Goal: Information Seeking & Learning: Learn about a topic

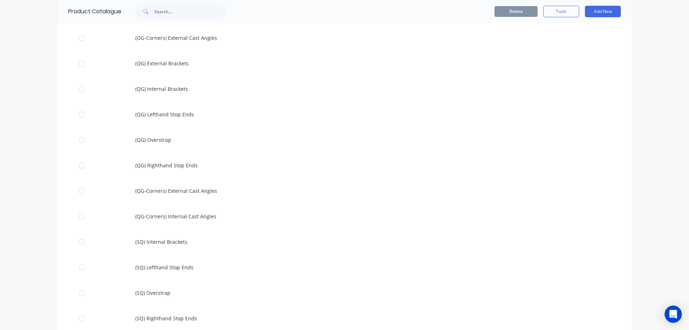
scroll to position [539, 0]
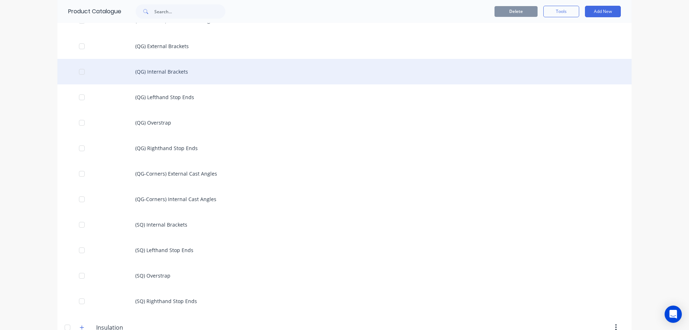
click at [132, 72] on div "(QG) Internal Brackets" at bounding box center [344, 71] width 575 height 25
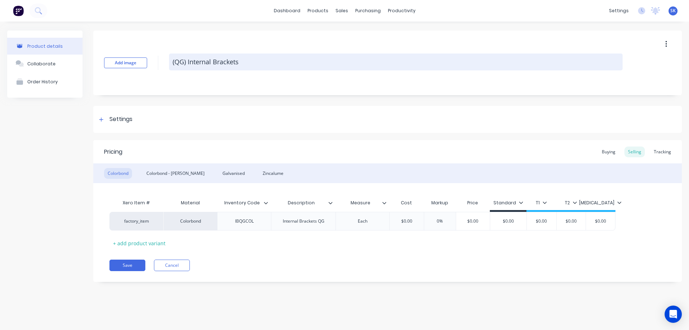
drag, startPoint x: 171, startPoint y: 62, endPoint x: 284, endPoint y: 62, distance: 113.5
click at [284, 62] on textarea "(QG) Internal Brackets" at bounding box center [396, 62] width 454 height 17
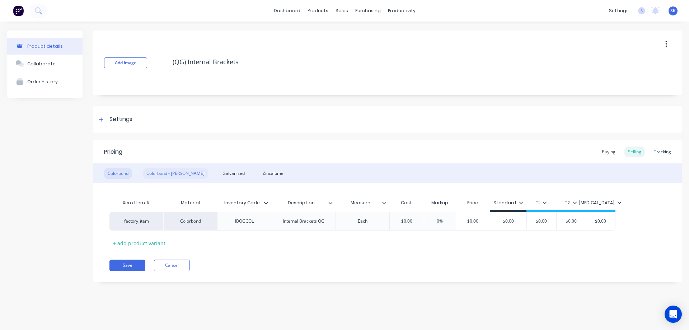
click at [164, 173] on div "Colorbond - [PERSON_NAME]" at bounding box center [175, 173] width 65 height 11
click at [219, 172] on div "Galvanised" at bounding box center [233, 173] width 29 height 11
click at [259, 172] on div "Zincalume" at bounding box center [273, 173] width 28 height 11
click at [170, 175] on div "Colorbond - [PERSON_NAME]" at bounding box center [175, 173] width 65 height 11
click at [124, 175] on div "Colorbond" at bounding box center [118, 173] width 28 height 11
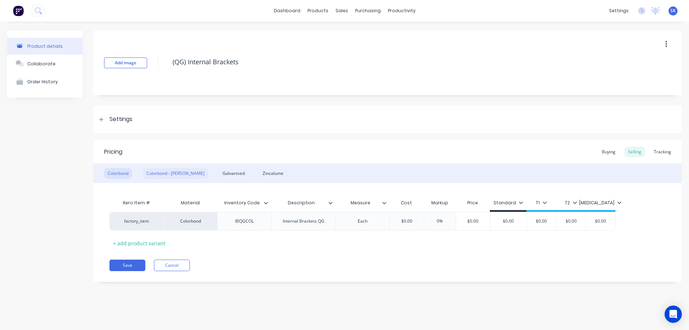
click at [168, 175] on div "Colorbond - [PERSON_NAME]" at bounding box center [175, 173] width 65 height 11
click at [194, 170] on div "Colorbond Colorbond - [PERSON_NAME] Zincalume" at bounding box center [387, 173] width 589 height 20
click at [219, 174] on div "Galvanised" at bounding box center [233, 173] width 29 height 11
click at [259, 170] on div "Zincalume" at bounding box center [273, 173] width 28 height 11
click at [221, 172] on div "Galvanised" at bounding box center [233, 173] width 29 height 11
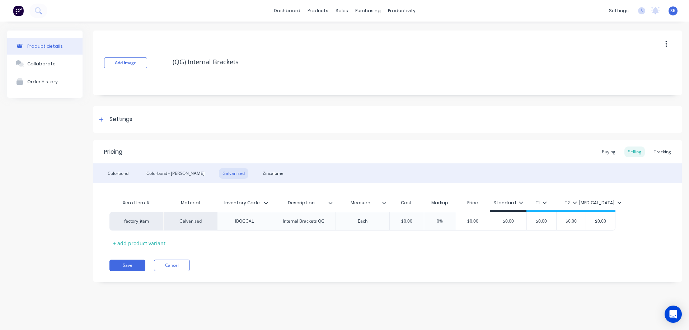
click at [185, 172] on div "Colorbond Colorbond - [PERSON_NAME] Zincalume" at bounding box center [387, 173] width 589 height 20
click at [101, 119] on icon at bounding box center [101, 119] width 4 height 4
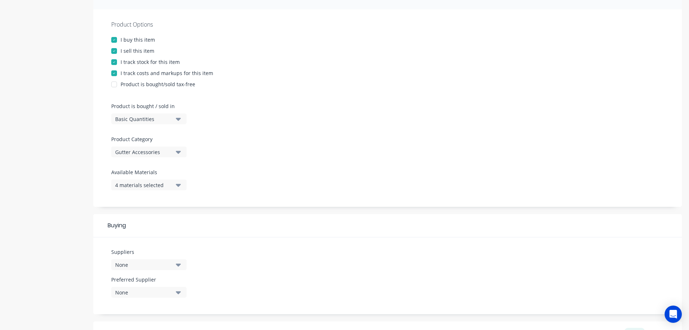
scroll to position [144, 0]
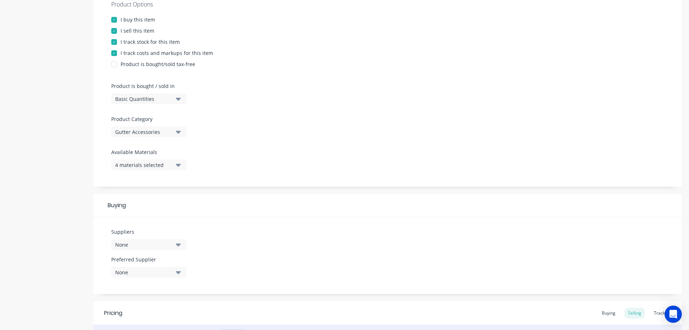
click at [168, 167] on div "4 materials selected" at bounding box center [143, 165] width 57 height 8
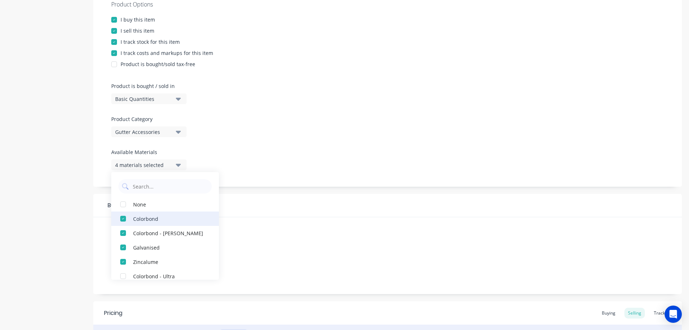
click at [149, 219] on div "Colorbond" at bounding box center [169, 219] width 72 height 8
click at [143, 221] on div "Colorbond - [PERSON_NAME]" at bounding box center [169, 219] width 72 height 8
click at [140, 221] on div "Galvanised" at bounding box center [169, 219] width 72 height 8
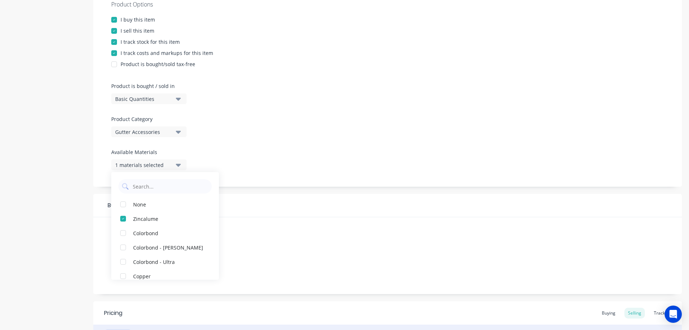
scroll to position [0, 0]
click at [256, 210] on div "Buying" at bounding box center [387, 205] width 589 height 23
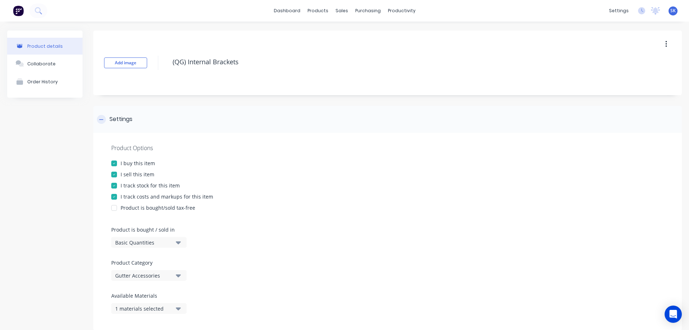
click at [106, 115] on div "Settings" at bounding box center [115, 119] width 36 height 9
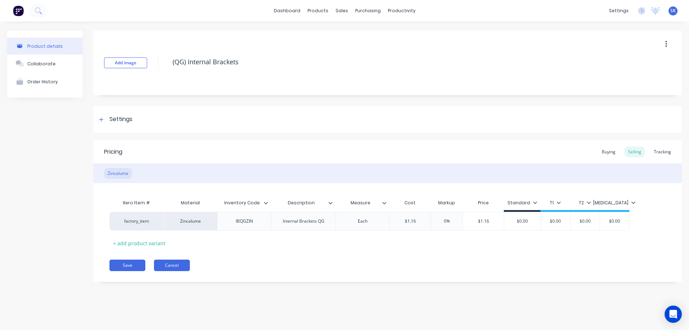
click at [175, 269] on button "Cancel" at bounding box center [172, 265] width 36 height 11
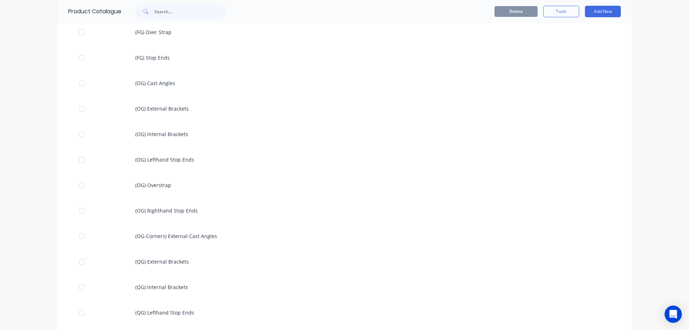
scroll to position [359, 0]
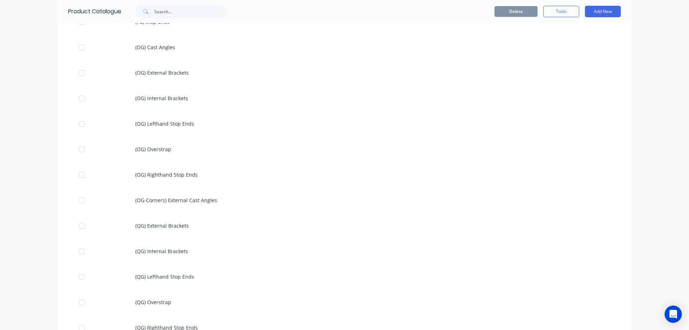
click at [129, 251] on div "(QG) Internal Brackets" at bounding box center [344, 250] width 575 height 25
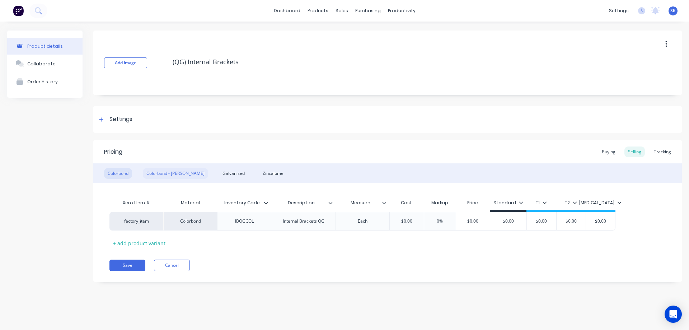
click at [174, 172] on div "Colorbond - [PERSON_NAME]" at bounding box center [175, 173] width 65 height 11
click at [219, 172] on div "Galvanised" at bounding box center [233, 173] width 29 height 11
click at [259, 172] on div "Zincalume" at bounding box center [273, 173] width 28 height 11
click at [102, 117] on div at bounding box center [101, 119] width 9 height 9
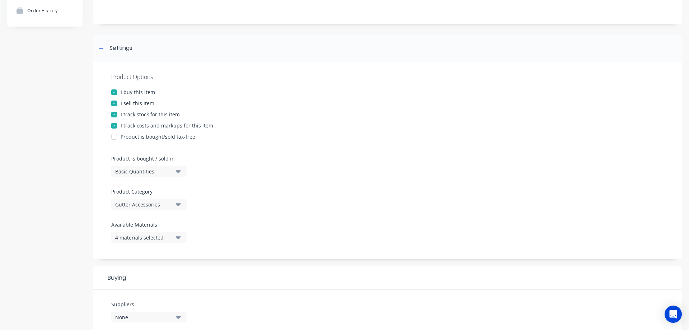
scroll to position [72, 0]
click at [165, 238] on div "4 materials selected" at bounding box center [143, 237] width 57 height 8
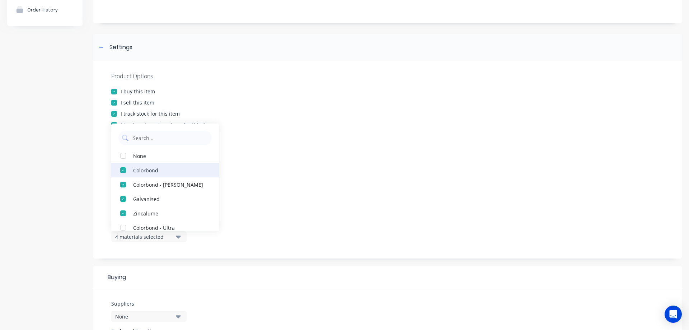
click at [145, 173] on div "Colorbond" at bounding box center [169, 170] width 72 height 8
click at [145, 173] on div "Colorbond - [PERSON_NAME]" at bounding box center [169, 170] width 72 height 8
click at [145, 173] on div "Galvanised" at bounding box center [169, 170] width 72 height 8
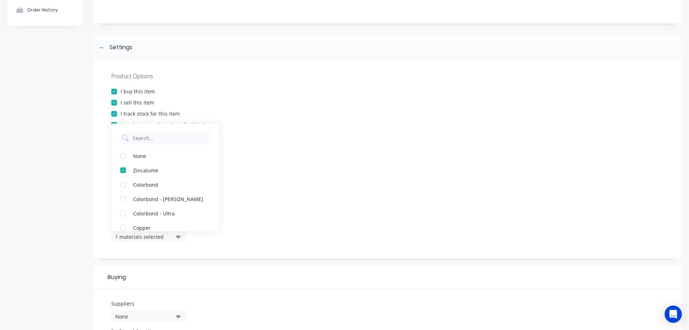
scroll to position [0, 0]
click at [212, 247] on div "Product Options I buy this item I sell this item I track stock for this item I …" at bounding box center [387, 160] width 589 height 198
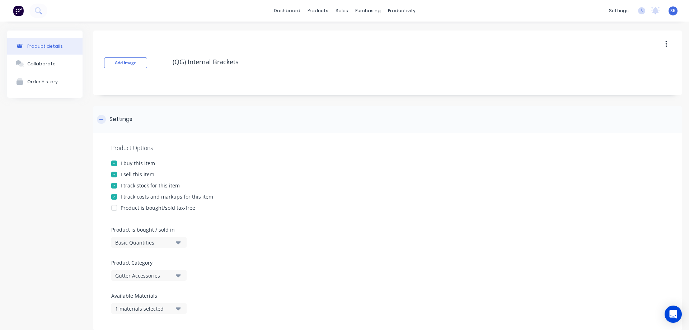
click at [100, 120] on icon at bounding box center [101, 119] width 4 height 0
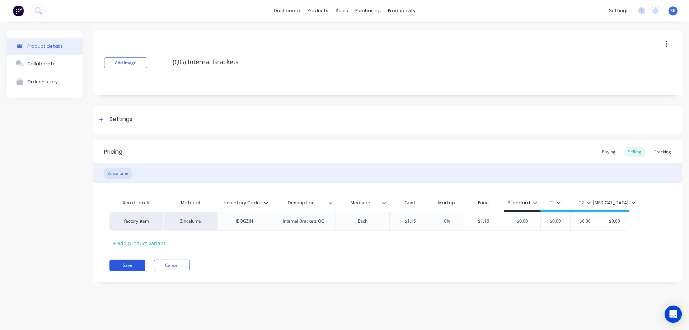
click at [140, 266] on button "Save" at bounding box center [128, 265] width 36 height 11
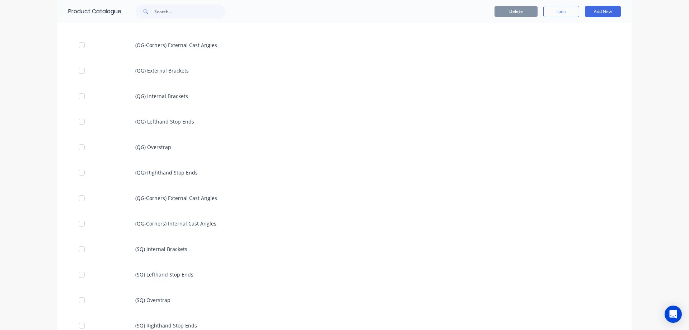
scroll to position [539, 0]
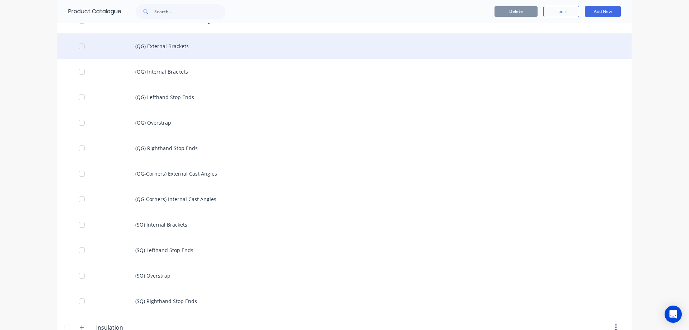
click at [169, 51] on div "(QG) External Brackets" at bounding box center [344, 45] width 575 height 25
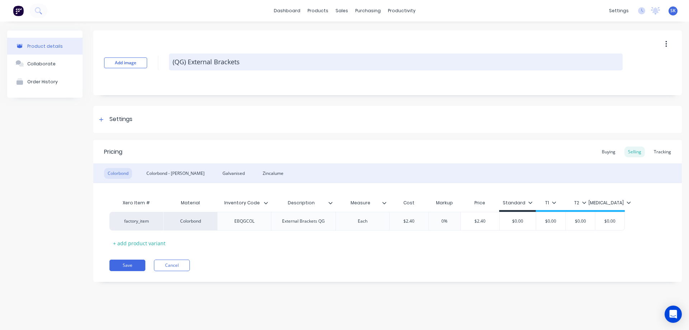
drag, startPoint x: 172, startPoint y: 60, endPoint x: 248, endPoint y: 60, distance: 76.5
click at [248, 60] on textarea "(QG) External Brackets" at bounding box center [396, 62] width 454 height 17
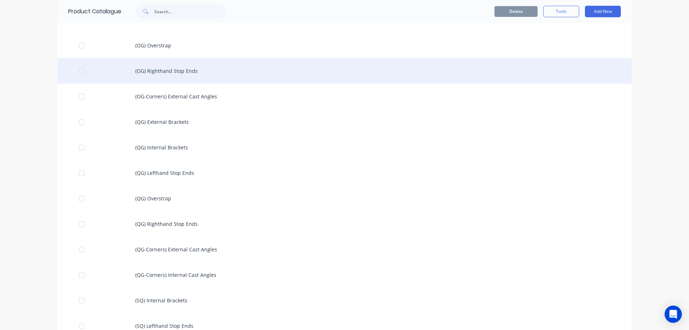
scroll to position [467, 0]
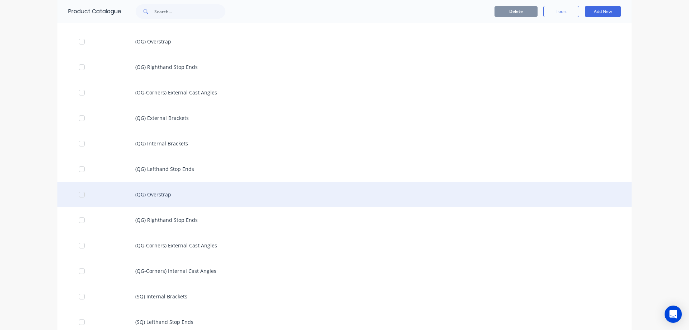
click at [155, 195] on div "(QG) Overstrap" at bounding box center [344, 194] width 575 height 25
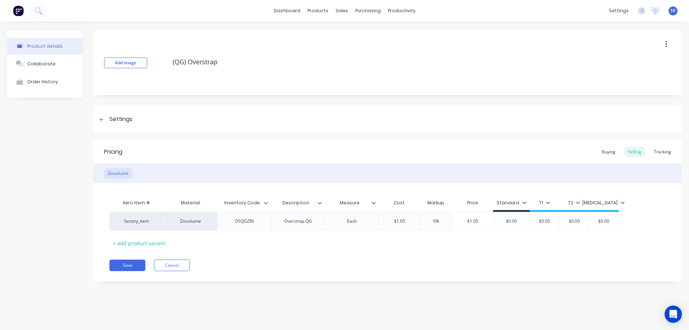
drag, startPoint x: 221, startPoint y: 63, endPoint x: 169, endPoint y: 63, distance: 52.4
click at [169, 63] on div "Add image (QG) Overstrap" at bounding box center [387, 63] width 589 height 65
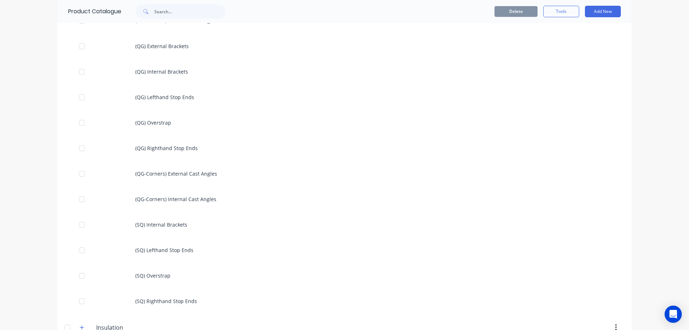
scroll to position [503, 0]
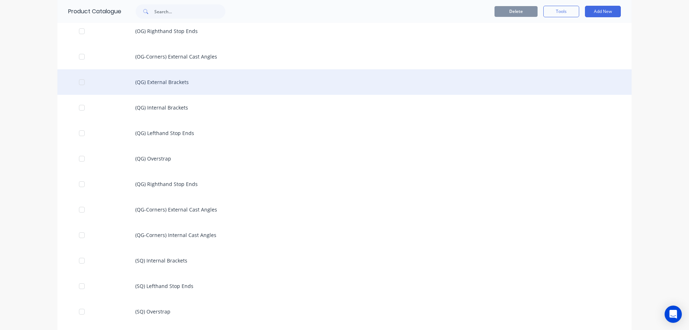
click at [176, 85] on div "(QG) External Brackets" at bounding box center [344, 81] width 575 height 25
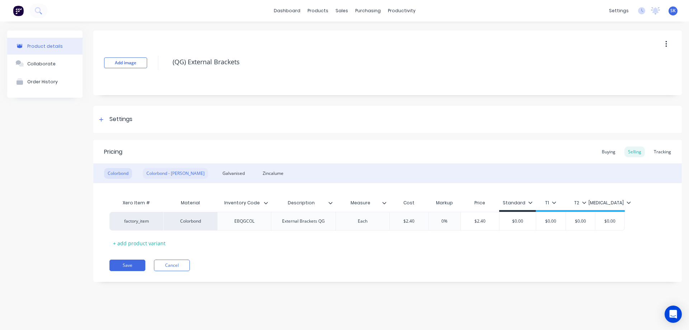
click at [176, 177] on div "Colorbond - [PERSON_NAME]" at bounding box center [175, 173] width 65 height 11
drag, startPoint x: 281, startPoint y: 221, endPoint x: 326, endPoint y: 222, distance: 45.6
click at [326, 222] on div "External Brackets QG" at bounding box center [304, 221] width 54 height 9
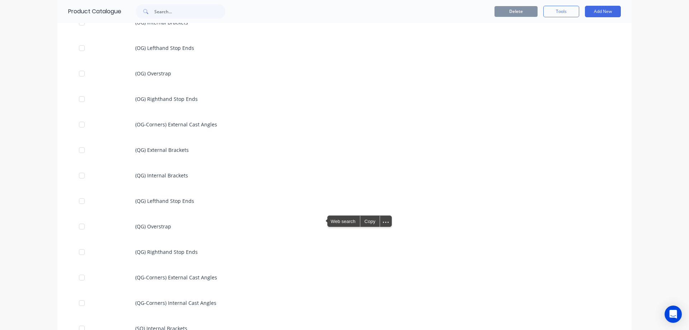
scroll to position [503, 0]
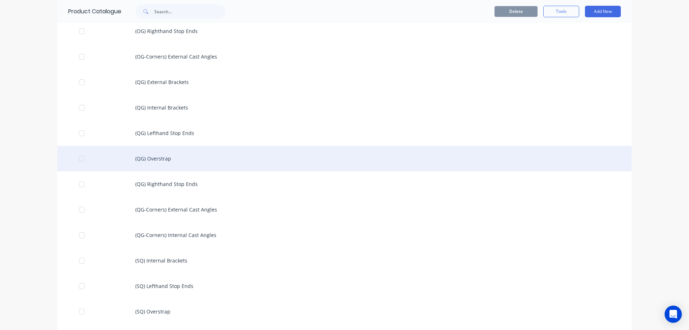
click at [173, 159] on div "(QG) Overstrap" at bounding box center [344, 158] width 575 height 25
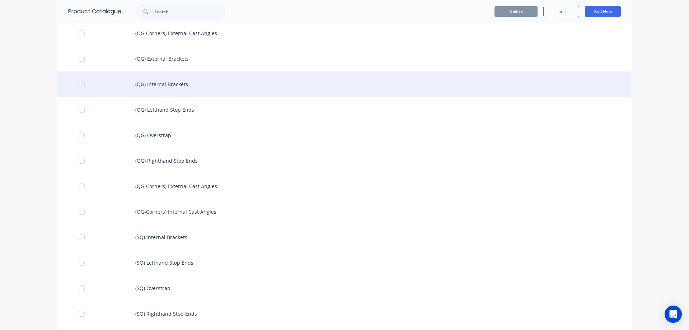
scroll to position [539, 0]
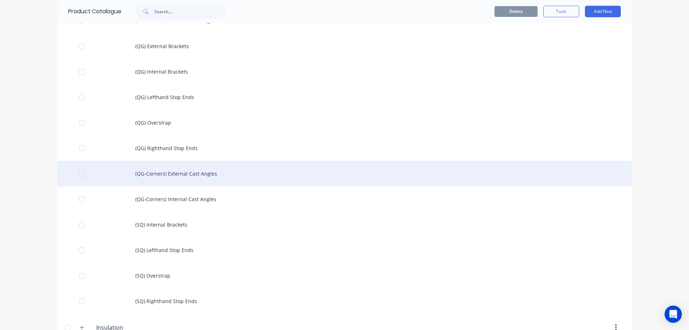
click at [166, 178] on div "(QG-Corners) External Cast Angles" at bounding box center [344, 173] width 575 height 25
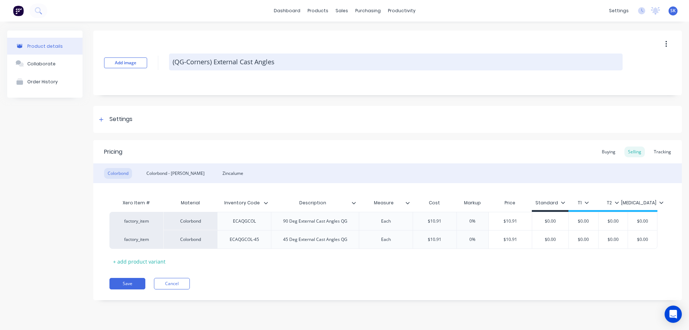
drag, startPoint x: 172, startPoint y: 61, endPoint x: 279, endPoint y: 60, distance: 106.3
click at [279, 60] on textarea "(QG-Corners) External Cast Angles" at bounding box center [396, 62] width 454 height 17
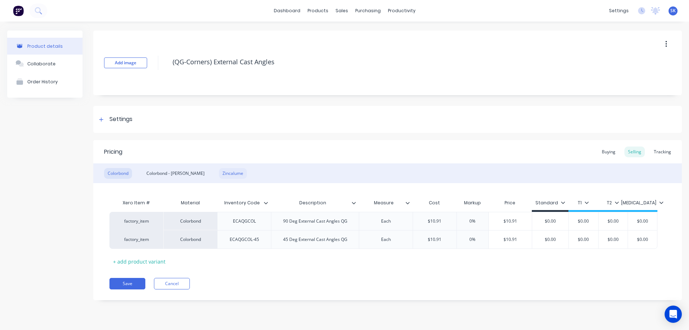
click at [221, 170] on div "Zincalume" at bounding box center [233, 173] width 28 height 11
click at [119, 175] on div "Colorbond" at bounding box center [118, 173] width 28 height 11
click at [151, 174] on div "Colorbond - [PERSON_NAME]" at bounding box center [175, 173] width 65 height 11
click at [219, 174] on div "Zincalume" at bounding box center [233, 173] width 28 height 11
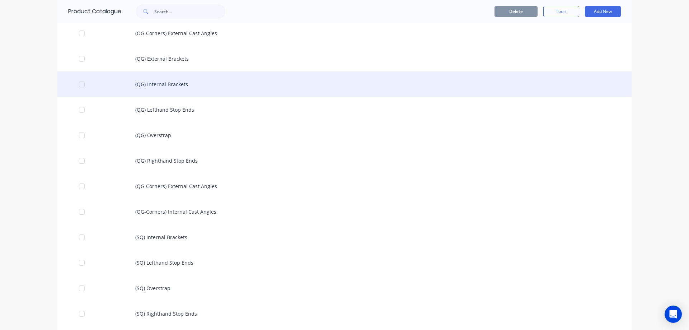
scroll to position [539, 0]
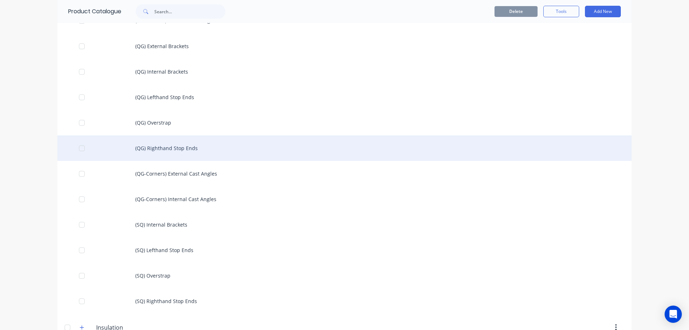
click at [178, 147] on div "(QG) Righthand Stop Ends" at bounding box center [344, 147] width 575 height 25
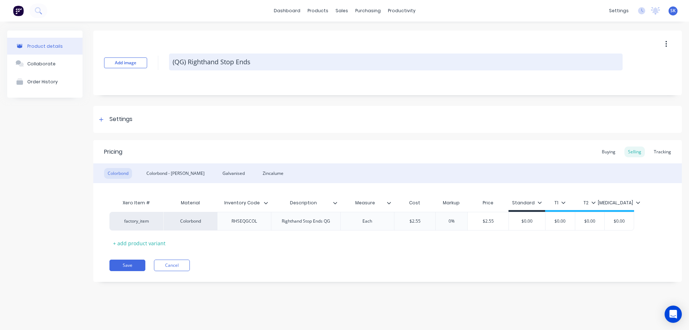
drag, startPoint x: 171, startPoint y: 61, endPoint x: 261, endPoint y: 61, distance: 90.5
click at [261, 61] on textarea "(QG) Righthand Stop Ends" at bounding box center [396, 62] width 454 height 17
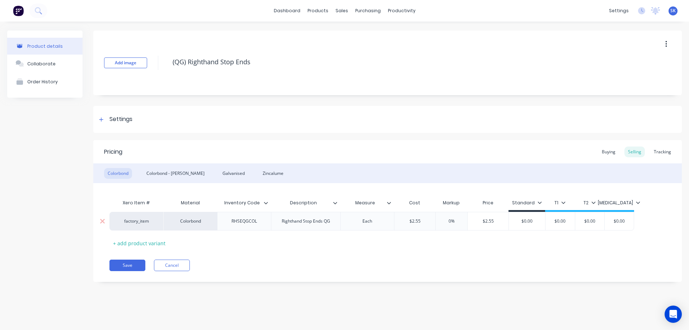
click at [280, 223] on div "Righthand Stop Ends QG" at bounding box center [306, 221] width 60 height 9
drag, startPoint x: 280, startPoint y: 223, endPoint x: 331, endPoint y: 223, distance: 51.7
click at [331, 223] on div "Righthand Stop Ends QG" at bounding box center [306, 221] width 60 height 9
copy div "Righthand Stop Ends QG"
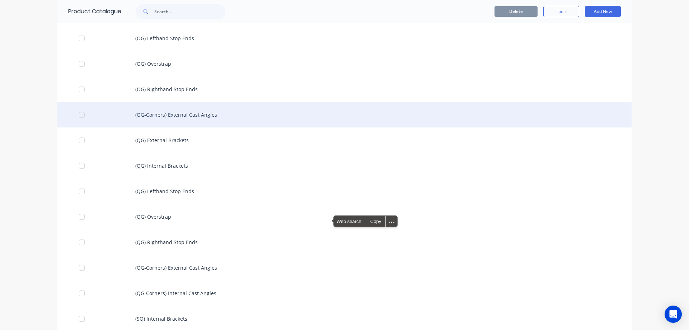
scroll to position [503, 0]
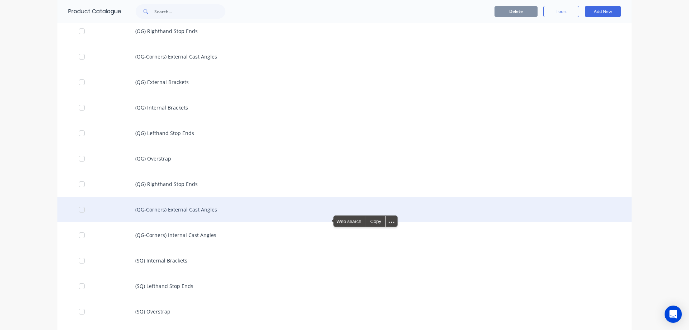
click at [201, 218] on div "(QG-Corners) External Cast Angles" at bounding box center [344, 209] width 575 height 25
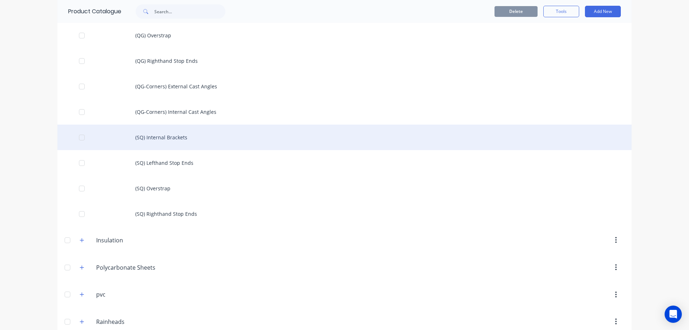
scroll to position [646, 0]
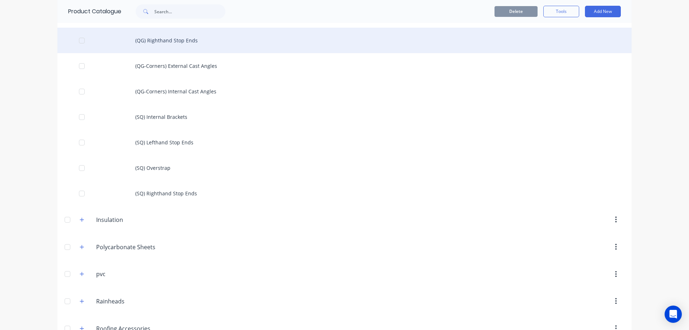
click at [168, 49] on div "(QG) Righthand Stop Ends" at bounding box center [344, 40] width 575 height 25
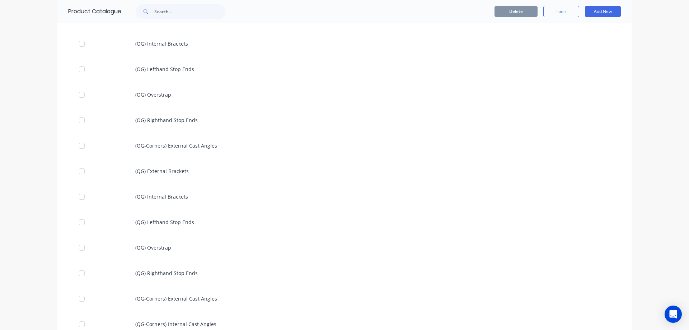
scroll to position [431, 0]
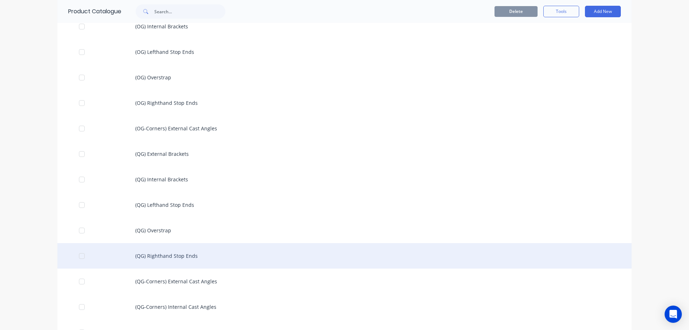
click at [167, 263] on div "(QG) Righthand Stop Ends" at bounding box center [344, 255] width 575 height 25
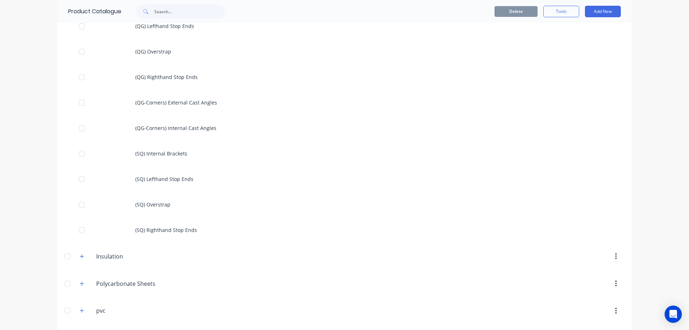
scroll to position [610, 0]
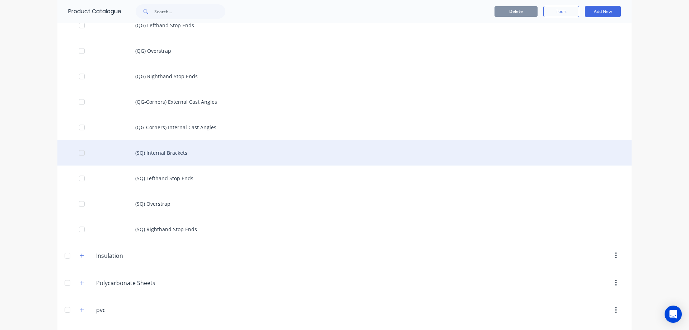
click at [204, 154] on div "(SQ) Internal Brackets" at bounding box center [344, 152] width 575 height 25
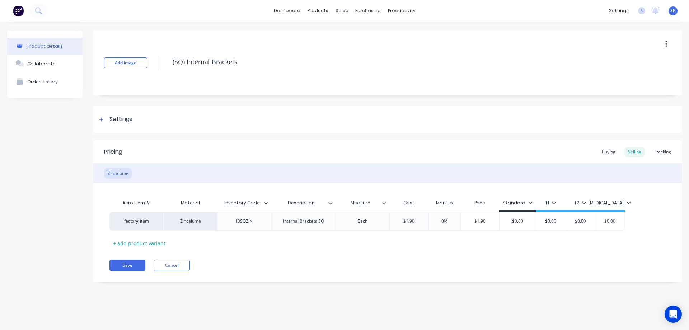
drag, startPoint x: 241, startPoint y: 64, endPoint x: 155, endPoint y: 56, distance: 86.1
click at [155, 56] on div "Add image (SQ) Internal Brackets" at bounding box center [387, 63] width 589 height 65
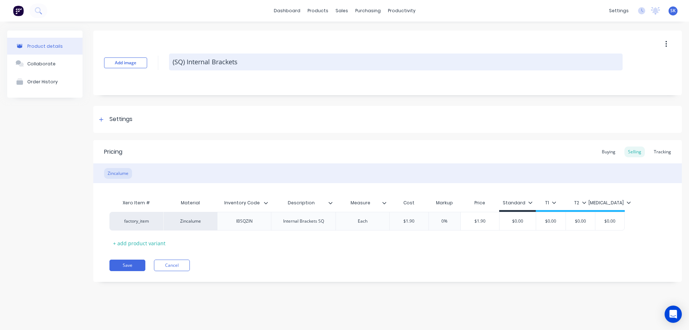
drag, startPoint x: 243, startPoint y: 65, endPoint x: 172, endPoint y: 67, distance: 70.8
click at [172, 67] on textarea "(SQ) Internal Brackets" at bounding box center [396, 62] width 454 height 17
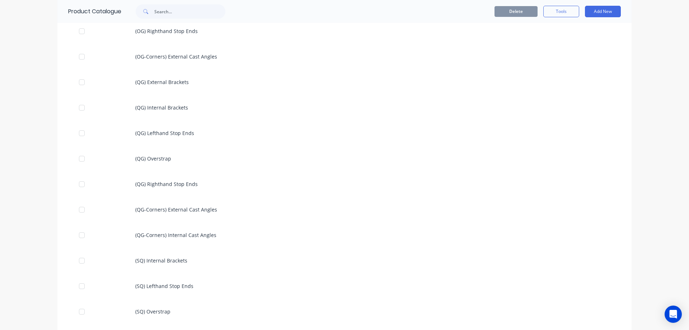
scroll to position [575, 0]
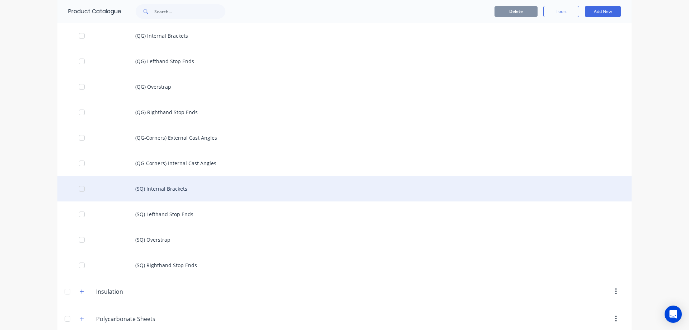
click at [162, 184] on div "(SQ) Internal Brackets" at bounding box center [344, 188] width 575 height 25
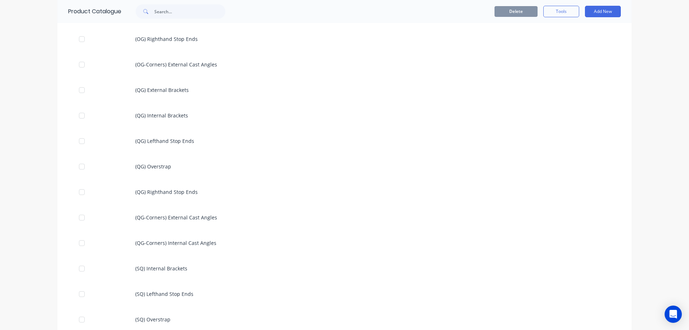
scroll to position [575, 0]
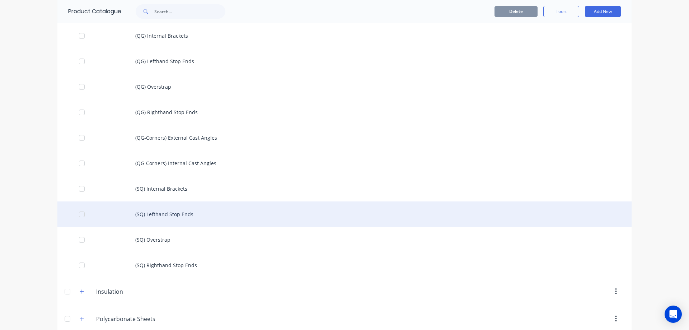
click at [153, 212] on div "(SQ) Lefthand Stop Ends" at bounding box center [344, 213] width 575 height 25
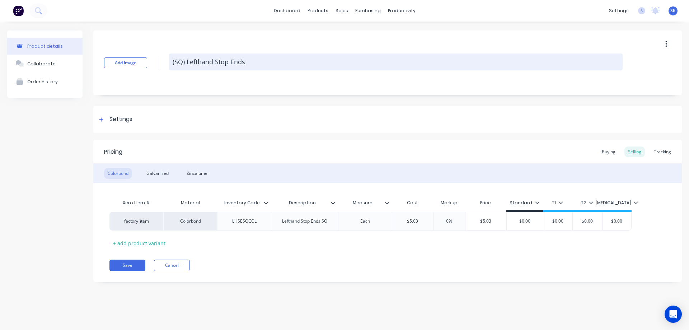
drag, startPoint x: 254, startPoint y: 60, endPoint x: 172, endPoint y: 63, distance: 82.3
click at [172, 63] on textarea "(SQ) Lefthand Stop Ends" at bounding box center [396, 62] width 454 height 17
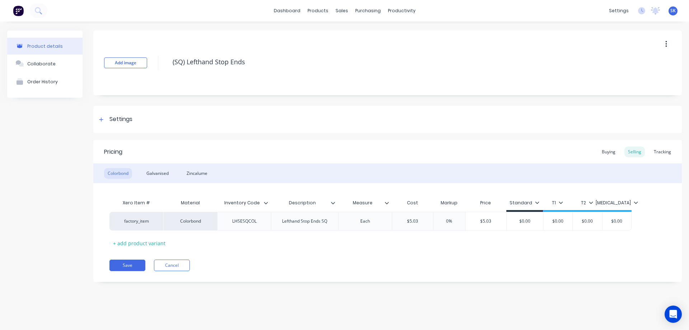
click at [198, 166] on div "Colorbond Galvanised Zincalume" at bounding box center [387, 173] width 589 height 20
click at [196, 170] on div "Zincalume" at bounding box center [197, 173] width 28 height 11
click at [153, 170] on div "Galvanised" at bounding box center [157, 173] width 29 height 11
click at [124, 171] on div "Colorbond" at bounding box center [118, 173] width 28 height 11
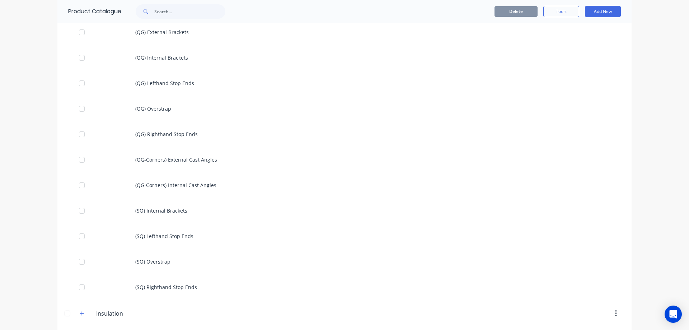
scroll to position [575, 0]
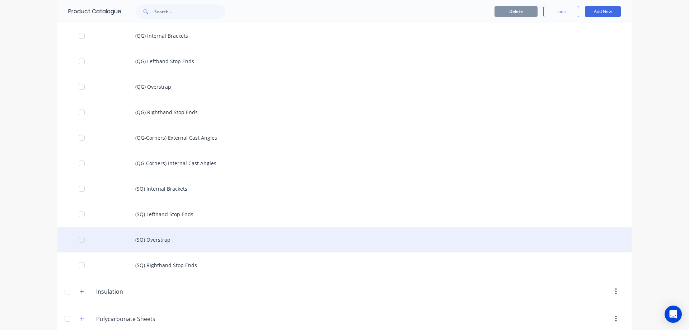
click at [170, 237] on div "(SQ) Overstrap" at bounding box center [344, 239] width 575 height 25
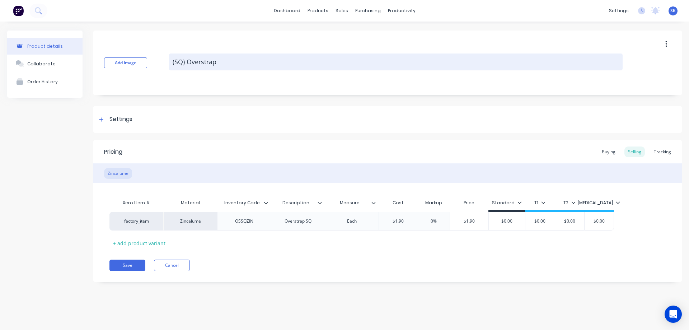
drag, startPoint x: 219, startPoint y: 64, endPoint x: 172, endPoint y: 56, distance: 47.6
click at [172, 56] on textarea "(SQ) Overstrap" at bounding box center [396, 62] width 454 height 17
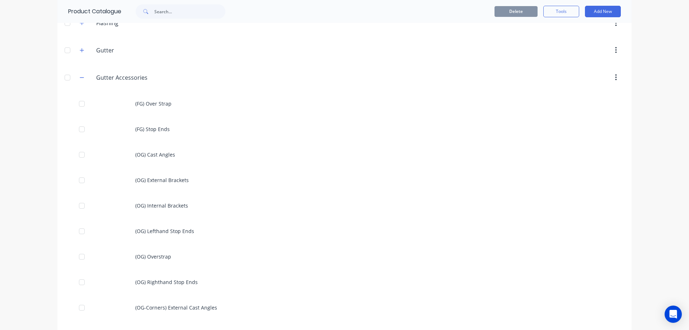
scroll to position [251, 0]
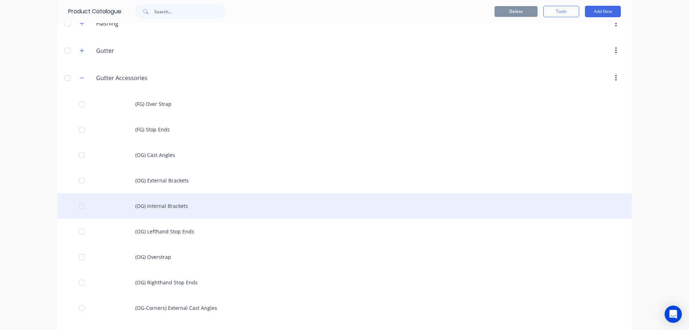
click at [206, 204] on div "(OG) Internal Brackets" at bounding box center [344, 205] width 575 height 25
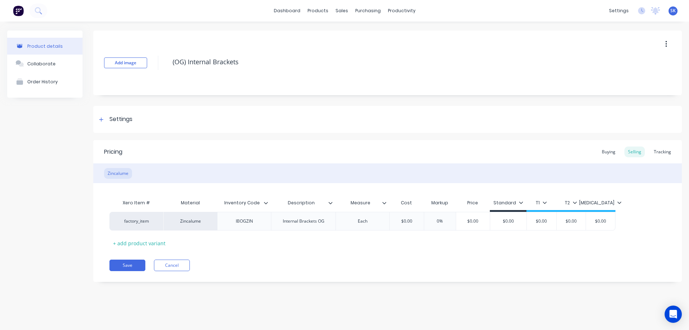
drag, startPoint x: 243, startPoint y: 58, endPoint x: 167, endPoint y: 53, distance: 76.7
click at [167, 53] on div "Add image (OG) Internal Brackets" at bounding box center [387, 63] width 589 height 65
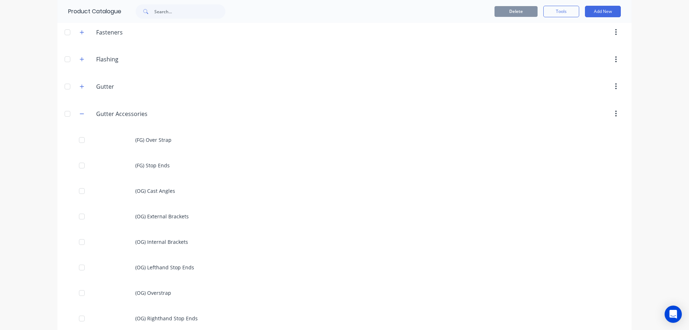
scroll to position [251, 0]
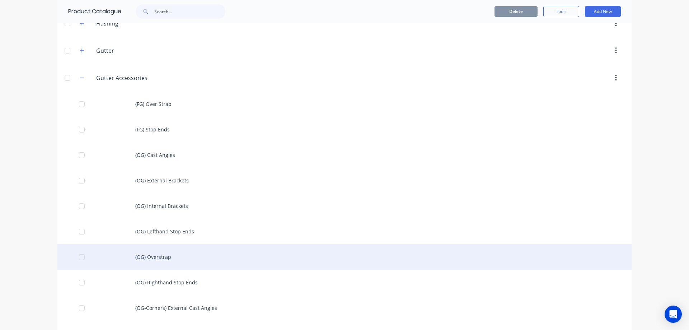
click at [176, 257] on div "(OG) Overstrap" at bounding box center [344, 256] width 575 height 25
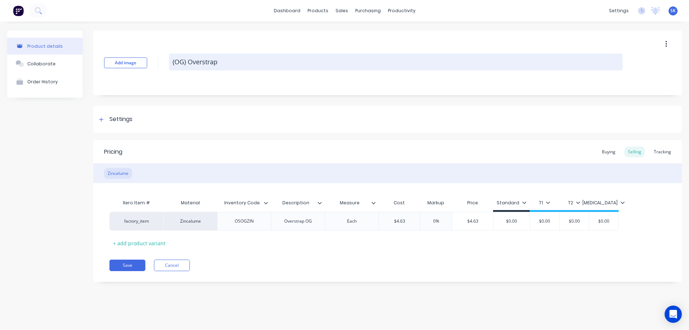
drag, startPoint x: 221, startPoint y: 65, endPoint x: 172, endPoint y: 57, distance: 49.4
click at [172, 57] on textarea "(OG) Overstrap" at bounding box center [396, 62] width 454 height 17
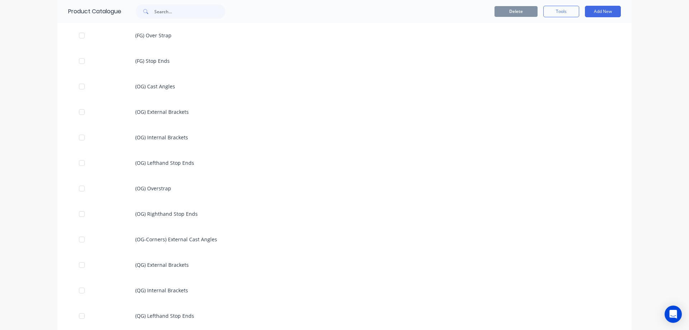
scroll to position [323, 0]
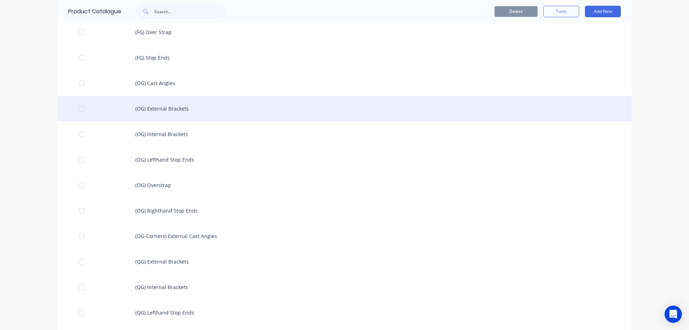
click at [155, 115] on div "(OG) External Brackets" at bounding box center [344, 108] width 575 height 25
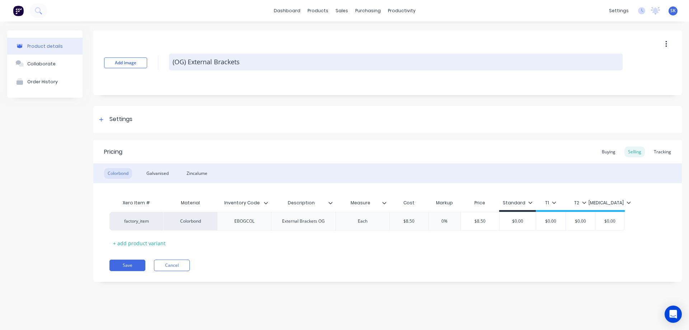
drag, startPoint x: 172, startPoint y: 62, endPoint x: 261, endPoint y: 60, distance: 89.1
click at [261, 60] on textarea "(OG) External Brackets" at bounding box center [396, 62] width 454 height 17
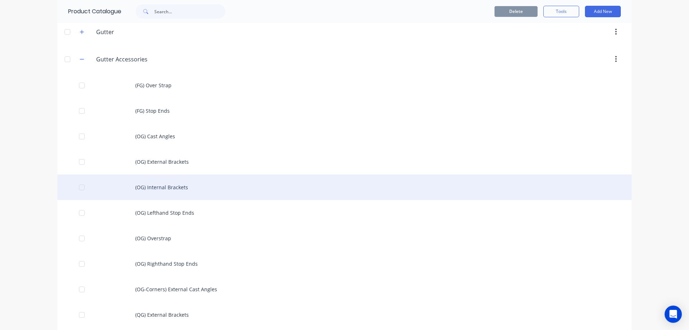
scroll to position [287, 0]
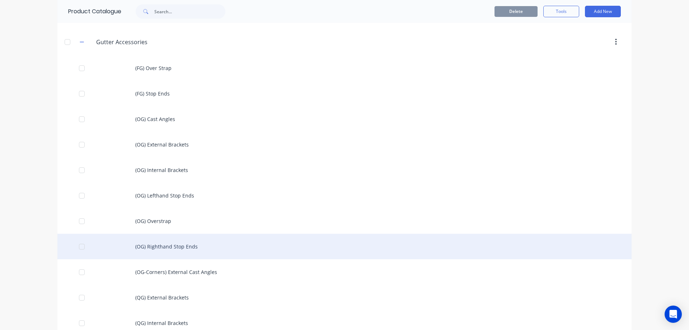
click at [173, 251] on div "(OG) Righthand Stop Ends" at bounding box center [344, 246] width 575 height 25
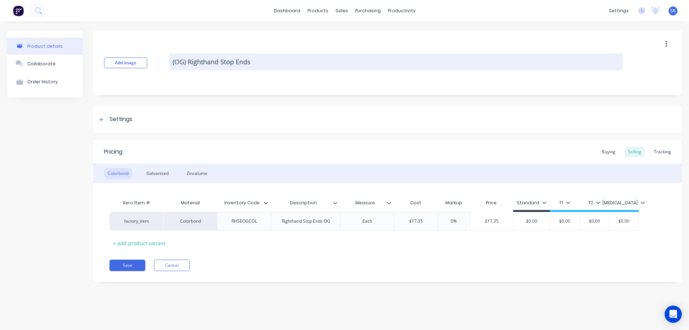
drag, startPoint x: 170, startPoint y: 60, endPoint x: 258, endPoint y: 58, distance: 87.6
click at [258, 58] on textarea "(OG) Righthand Stop Ends" at bounding box center [396, 62] width 454 height 17
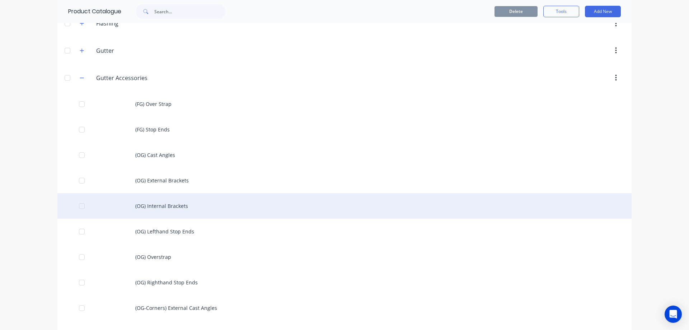
scroll to position [287, 0]
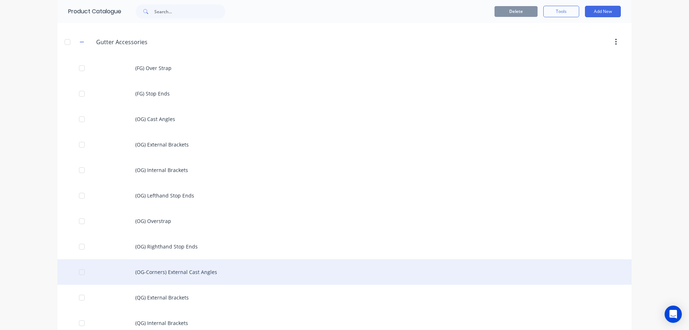
click at [170, 275] on div "(OG-Corners) External Cast Angles" at bounding box center [344, 271] width 575 height 25
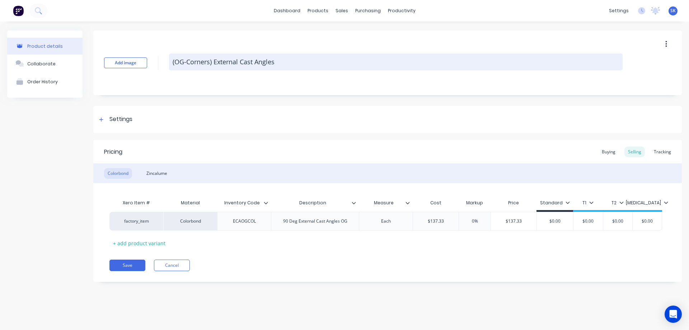
drag, startPoint x: 172, startPoint y: 60, endPoint x: 280, endPoint y: 58, distance: 108.1
click at [280, 58] on textarea "(OG-Corners) External Cast Angles" at bounding box center [396, 62] width 454 height 17
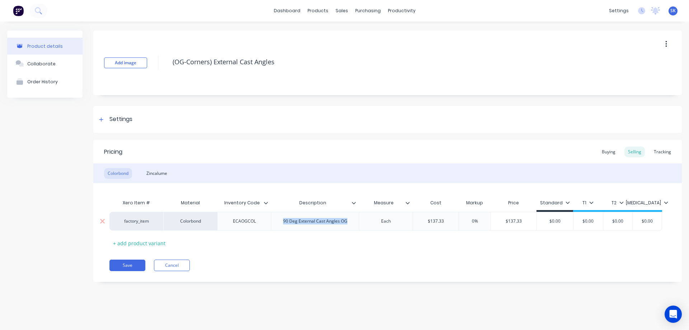
drag, startPoint x: 284, startPoint y: 222, endPoint x: 351, endPoint y: 222, distance: 67.2
click at [351, 222] on div "90 Deg External Cast Angles OG" at bounding box center [316, 221] width 76 height 9
drag, startPoint x: 292, startPoint y: 64, endPoint x: 159, endPoint y: 58, distance: 132.7
click at [159, 58] on div "Add image (OG-Corners) External Cast Angles" at bounding box center [387, 63] width 589 height 65
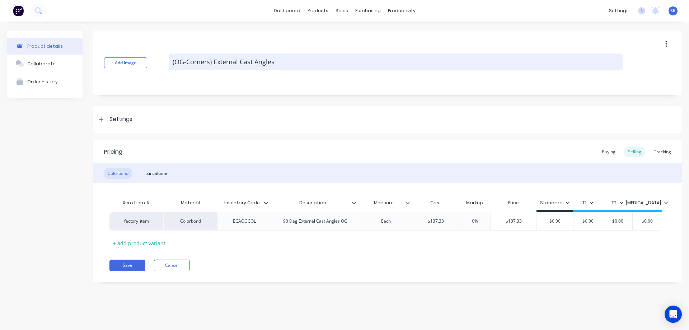
drag, startPoint x: 280, startPoint y: 60, endPoint x: 172, endPoint y: 60, distance: 107.7
click at [172, 60] on textarea "(OG-Corners) External Cast Angles" at bounding box center [396, 62] width 454 height 17
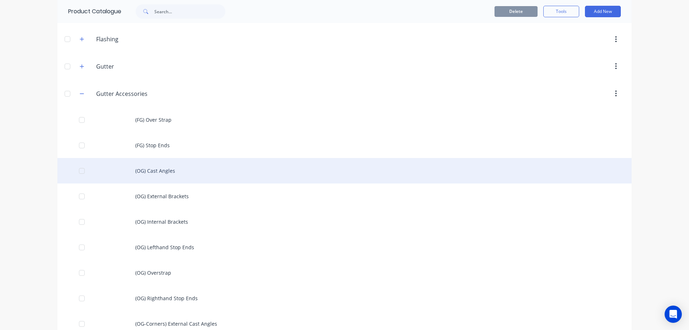
scroll to position [251, 0]
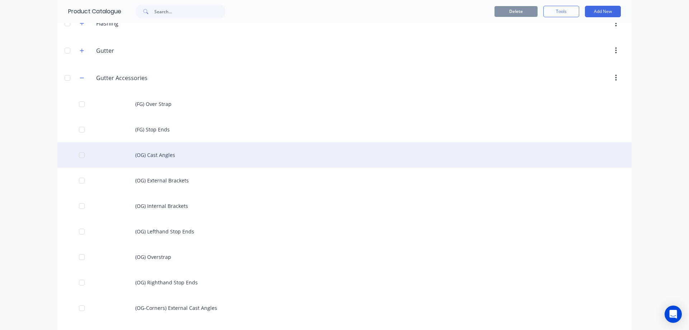
click at [164, 154] on div "(OG) Cast Angles" at bounding box center [344, 154] width 575 height 25
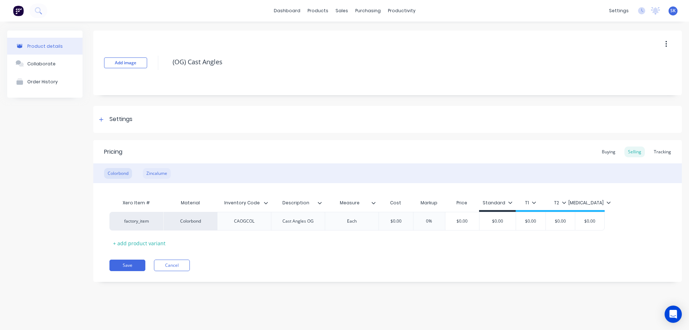
click at [165, 175] on div "Zincalume" at bounding box center [157, 173] width 28 height 11
click at [124, 172] on div "Colorbond" at bounding box center [118, 173] width 28 height 11
drag, startPoint x: 227, startPoint y: 59, endPoint x: 166, endPoint y: 56, distance: 60.8
click at [166, 56] on div "Add image (OG) Cast Angles" at bounding box center [387, 63] width 589 height 65
paste textarea "-Corners) External"
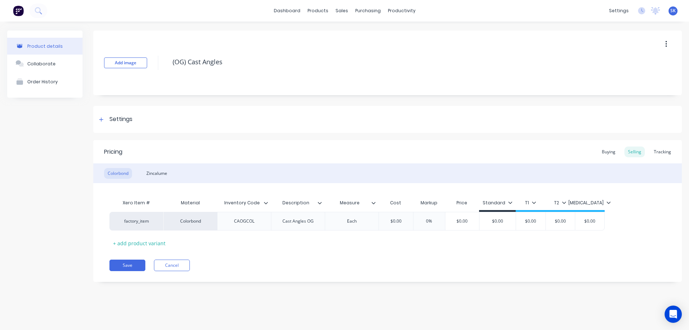
type textarea "x"
type textarea "(OG-Corners) External Cast Angles"
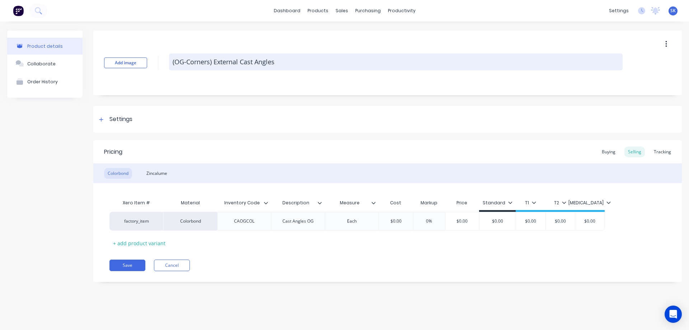
click at [221, 64] on textarea "(OG-Corners) External Cast Angles" at bounding box center [396, 62] width 454 height 17
type textarea "x"
type textarea "(OG-Corners) Eternal Cast Angles"
type textarea "x"
type textarea "(OG-Corners) ternal Cast Angles"
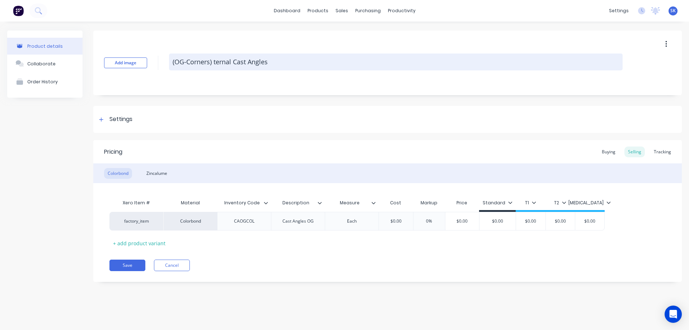
type textarea "x"
type textarea "(OG-Corners) Iternal Cast Angles"
type textarea "x"
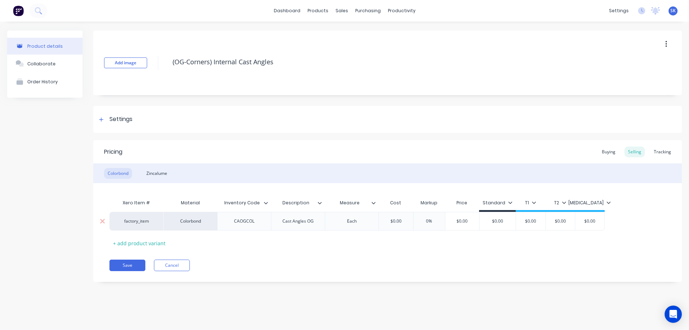
type textarea "(OG-Corners) Internal Cast Angles"
type textarea "x"
type textarea "(OG-Corners) Internal Cast Angles"
click at [231, 221] on div "CAOGCOL" at bounding box center [245, 221] width 36 height 9
type textarea "x"
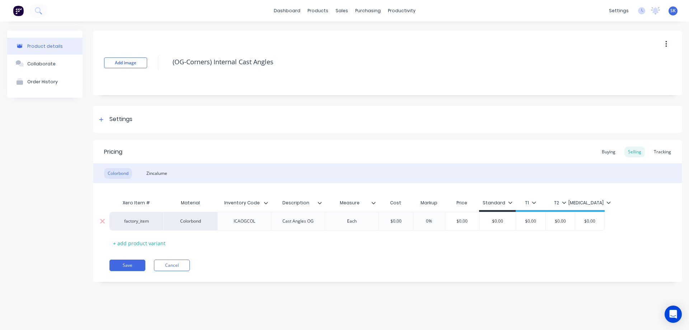
click at [282, 221] on div "Cast Angles OG" at bounding box center [298, 221] width 43 height 9
click at [129, 269] on button "Save" at bounding box center [128, 268] width 36 height 11
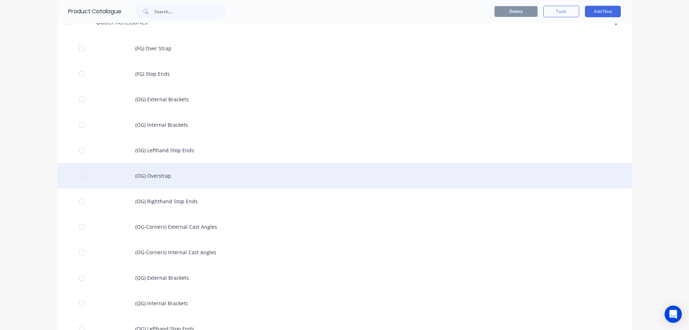
scroll to position [323, 0]
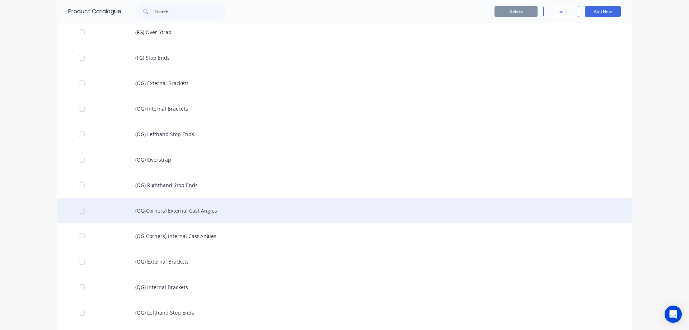
click at [178, 219] on div "(OG-Corners) External Cast Angles" at bounding box center [344, 210] width 575 height 25
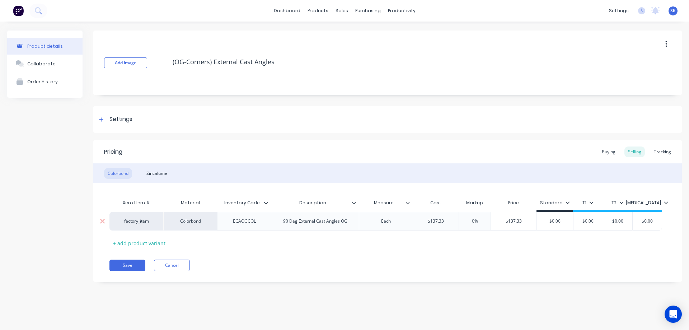
click at [348, 223] on div "90 Deg External Cast Angles OG" at bounding box center [316, 221] width 76 height 9
click at [159, 175] on div "Zincalume" at bounding box center [157, 173] width 28 height 11
click at [121, 171] on div "Colorbond" at bounding box center [118, 173] width 28 height 11
click at [158, 173] on div "Zincalume" at bounding box center [157, 173] width 28 height 11
click at [123, 171] on div "Colorbond" at bounding box center [118, 173] width 28 height 11
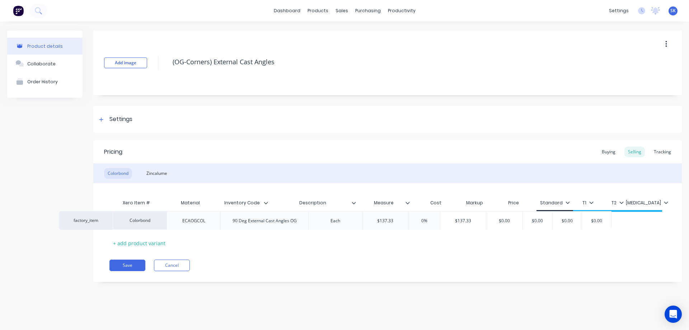
drag, startPoint x: 354, startPoint y: 222, endPoint x: 300, endPoint y: 222, distance: 54.2
click at [300, 222] on div "factory_item Colorbond ECAOGCOL 90 Deg External Cast Angles OG Each $137.33 0% …" at bounding box center [388, 221] width 557 height 19
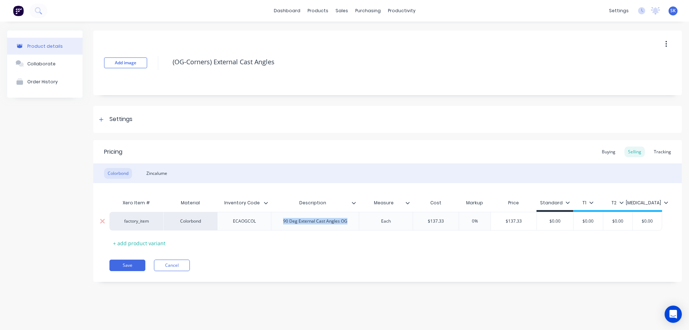
drag, startPoint x: 346, startPoint y: 220, endPoint x: 270, endPoint y: 214, distance: 76.8
click at [270, 214] on div "factory_item Colorbond ECAOGCOL 90 Deg External Cast Angles OG Each $137.33 0% …" at bounding box center [386, 221] width 553 height 19
copy div "90 Deg External Cast Angles OG"
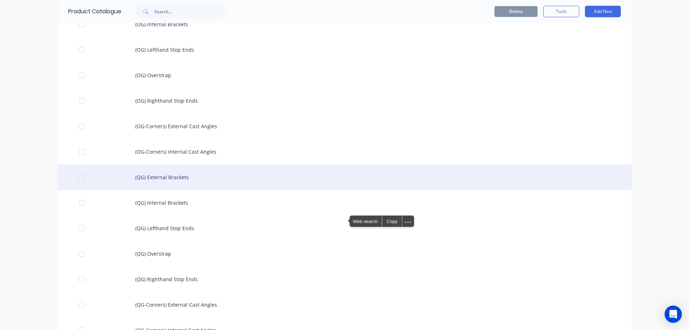
scroll to position [395, 0]
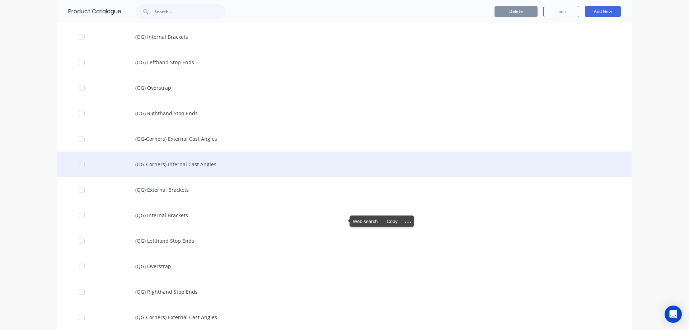
click at [166, 157] on div "(OG-Corners) Internal Cast Angles" at bounding box center [344, 164] width 575 height 25
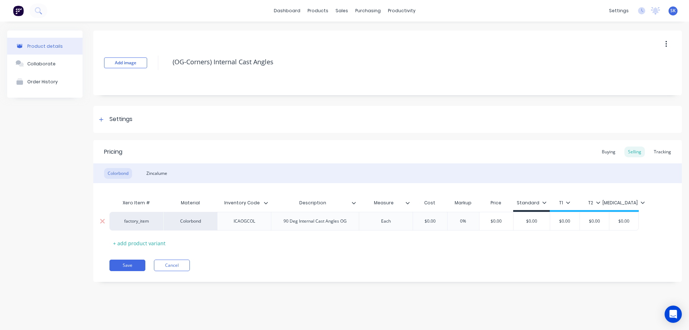
type textarea "x"
drag, startPoint x: 352, startPoint y: 219, endPoint x: 285, endPoint y: 220, distance: 66.8
click at [285, 220] on div "90 Deg Internal Cast Angles OG" at bounding box center [315, 221] width 75 height 9
paste div
click at [302, 223] on div "90 Deg External Cast Angles OG" at bounding box center [316, 221] width 76 height 9
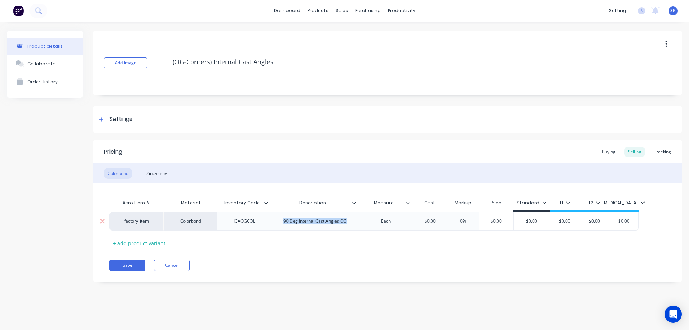
drag, startPoint x: 282, startPoint y: 223, endPoint x: 347, endPoint y: 226, distance: 65.1
click at [347, 226] on div "90 Deg Internal Cast Angles OG" at bounding box center [315, 221] width 88 height 19
copy div "90 Deg Internal Cast Angles OG"
click at [161, 172] on div "Zincalume" at bounding box center [157, 173] width 28 height 11
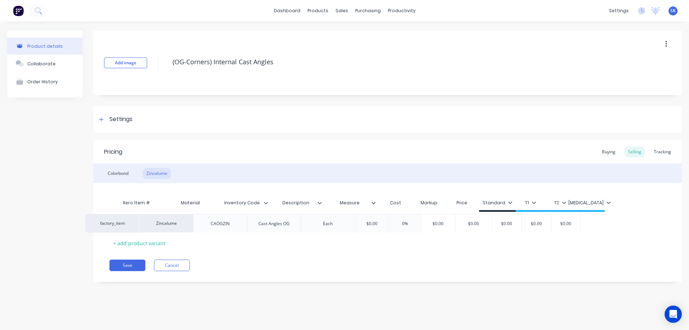
drag, startPoint x: 321, startPoint y: 220, endPoint x: 294, endPoint y: 223, distance: 26.3
click at [294, 223] on div "factory_item Zincalume CAOGZIN Cast Angles OG Each $0.00 0% $0.00 $0.00 $0.00 $…" at bounding box center [388, 221] width 557 height 19
drag, startPoint x: 314, startPoint y: 220, endPoint x: 281, endPoint y: 218, distance: 32.4
click at [283, 218] on div "Cast Angles OG" at bounding box center [298, 221] width 43 height 9
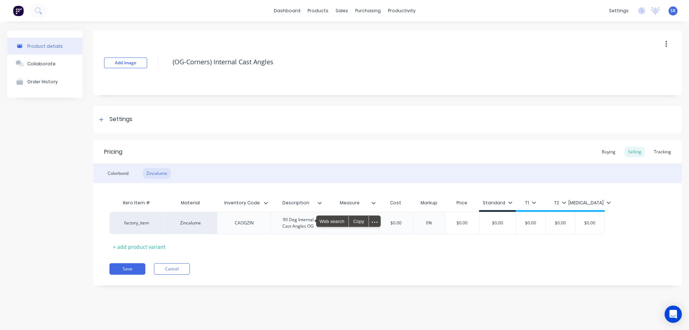
type textarea "x"
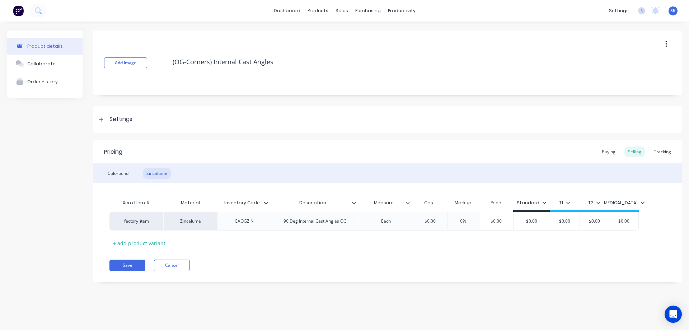
click at [296, 242] on div "Xero Item # Material Inventory Code Description Measure Cost Markup Price Stand…" at bounding box center [388, 222] width 557 height 53
click at [233, 221] on div "CAOGZIN" at bounding box center [245, 221] width 36 height 9
click at [119, 172] on div "Colorbond" at bounding box center [118, 173] width 28 height 11
click at [153, 173] on div "Zincalume" at bounding box center [157, 173] width 28 height 11
click at [130, 172] on div "Colorbond" at bounding box center [118, 173] width 28 height 11
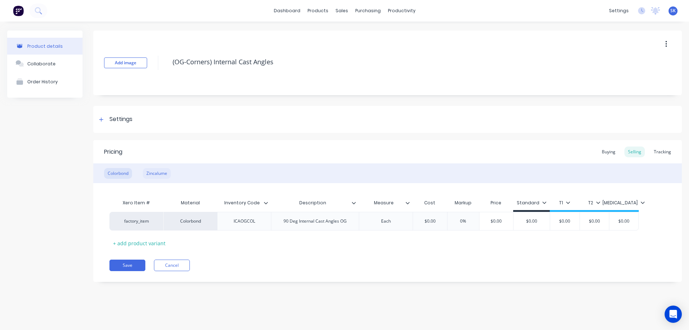
click at [147, 173] on div "Zincalume" at bounding box center [157, 173] width 28 height 11
click at [124, 173] on div "Colorbond" at bounding box center [118, 173] width 28 height 11
click at [150, 173] on div "Zincalume" at bounding box center [157, 173] width 28 height 11
click at [140, 264] on button "Save" at bounding box center [128, 265] width 36 height 11
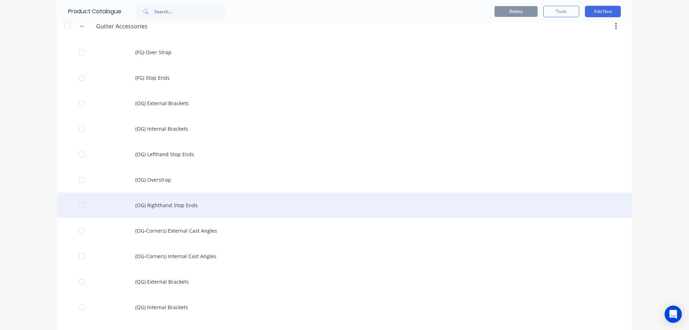
scroll to position [287, 0]
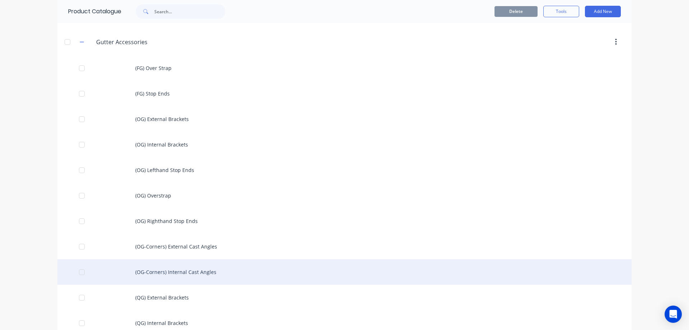
click at [187, 274] on div "(OG-Corners) Internal Cast Angles" at bounding box center [344, 271] width 575 height 25
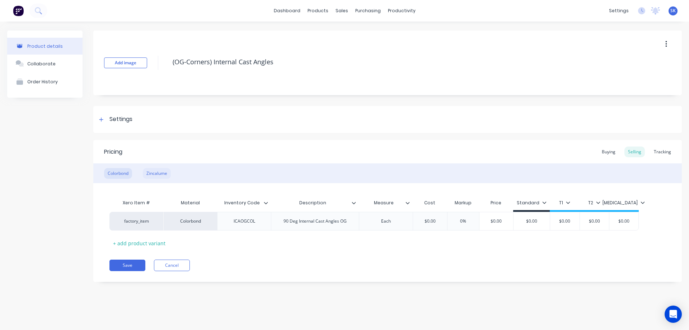
click at [146, 173] on div "Zincalume" at bounding box center [157, 173] width 28 height 11
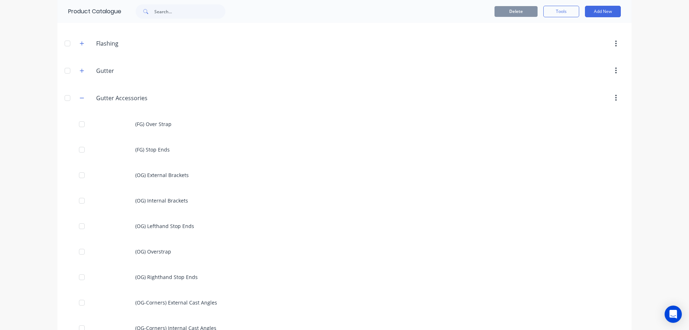
scroll to position [180, 0]
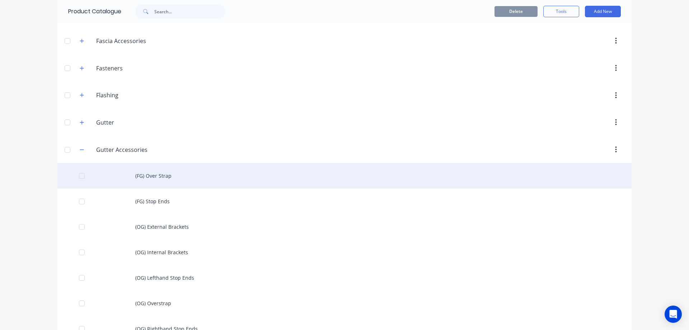
click at [171, 175] on div "(FG) Over Strap" at bounding box center [344, 175] width 575 height 25
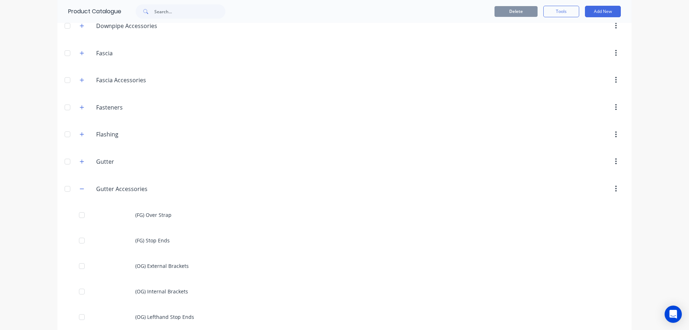
scroll to position [180, 0]
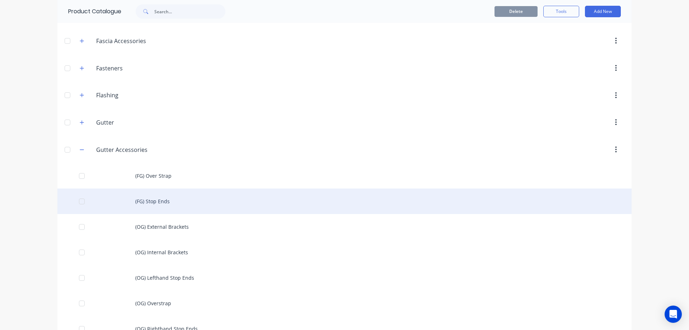
click at [150, 201] on div "(FG) Stop Ends" at bounding box center [344, 201] width 575 height 25
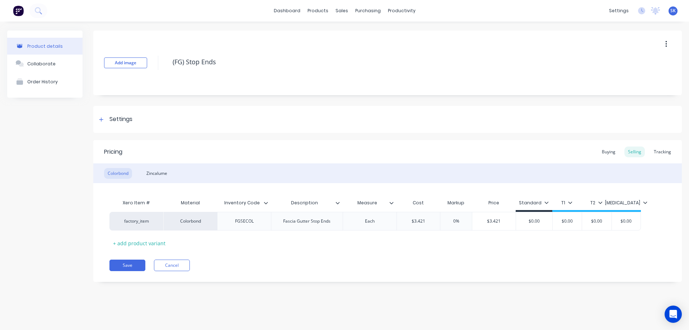
type textarea "x"
click at [166, 173] on div "Zincalume" at bounding box center [157, 173] width 28 height 11
click at [130, 172] on div "Colorbond" at bounding box center [118, 173] width 28 height 11
click at [158, 176] on div "Zincalume" at bounding box center [157, 173] width 28 height 11
click at [125, 171] on div "Colorbond" at bounding box center [118, 173] width 28 height 11
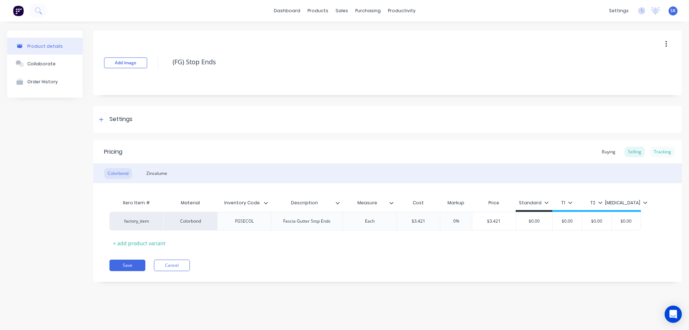
click at [667, 149] on div "Tracking" at bounding box center [663, 152] width 24 height 11
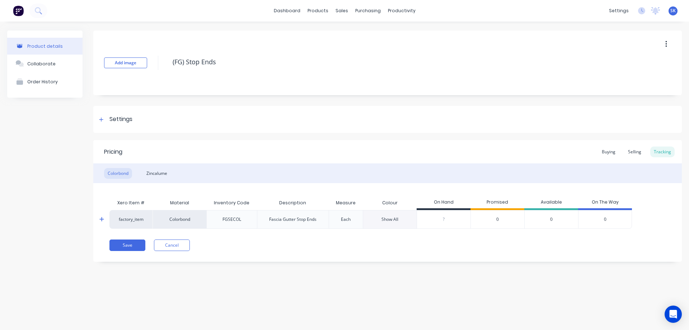
click at [384, 218] on div "Show All" at bounding box center [390, 219] width 17 height 6
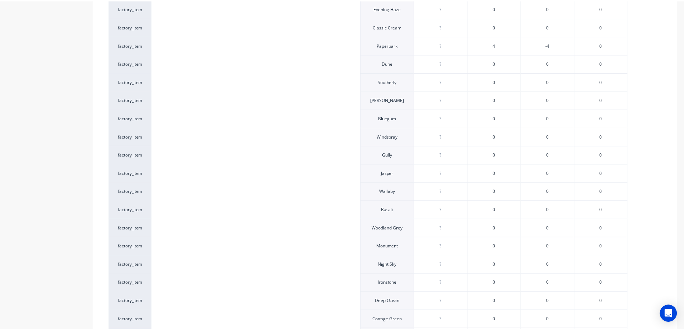
scroll to position [157, 0]
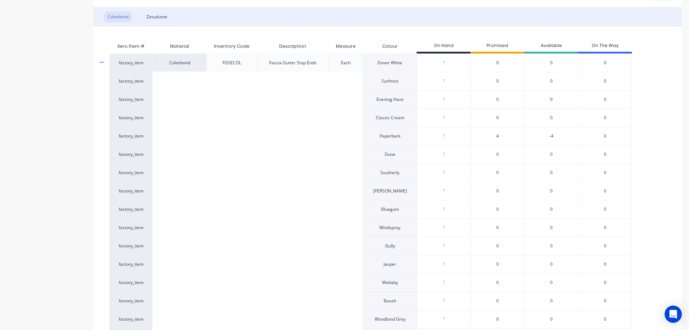
click at [497, 137] on span "4" at bounding box center [498, 136] width 3 height 6
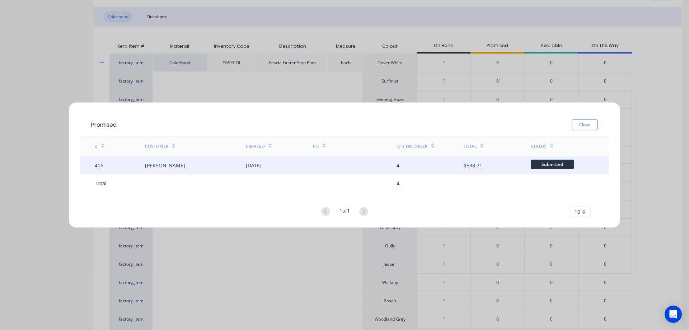
click at [260, 166] on div "[DATE]" at bounding box center [254, 166] width 16 height 8
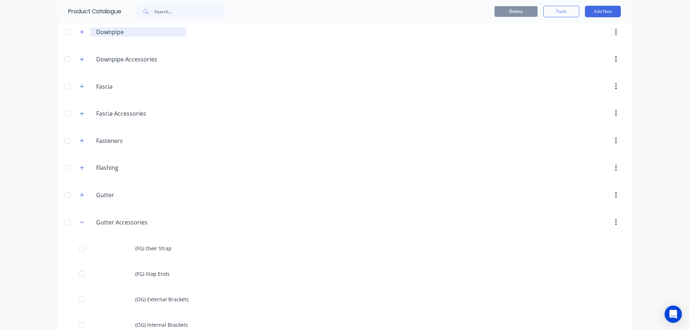
scroll to position [180, 0]
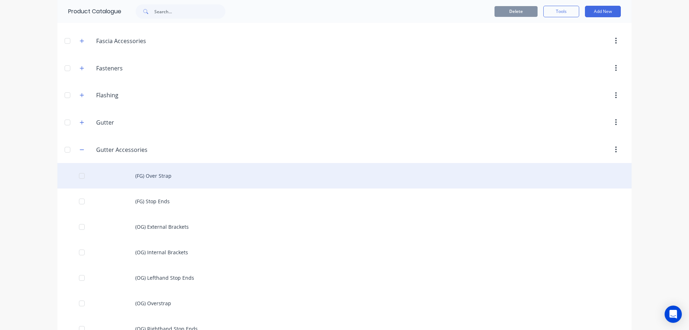
click at [148, 175] on div "(FG) Over Strap" at bounding box center [344, 175] width 575 height 25
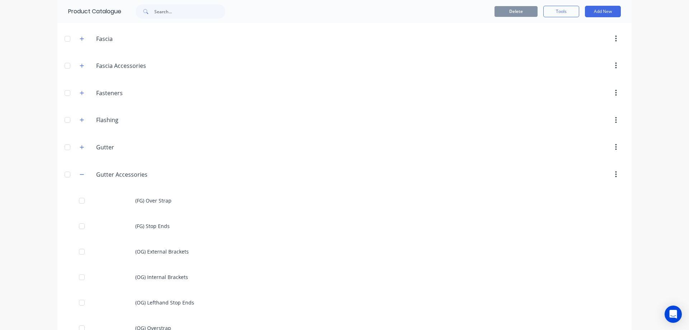
scroll to position [215, 0]
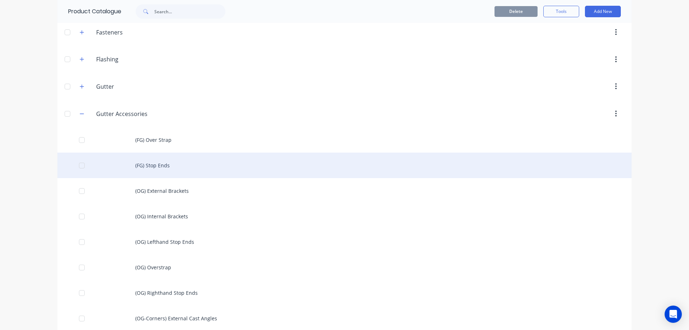
click at [226, 165] on div "(FG) Stop Ends" at bounding box center [344, 165] width 575 height 25
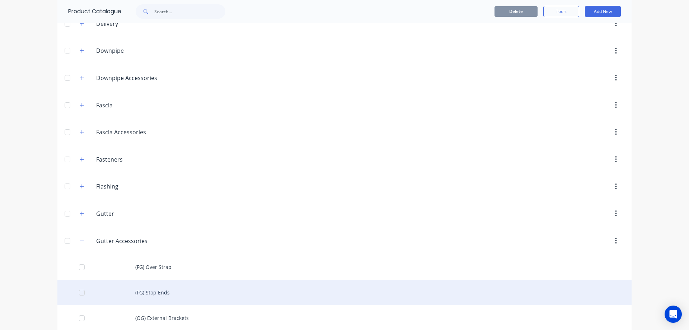
scroll to position [144, 0]
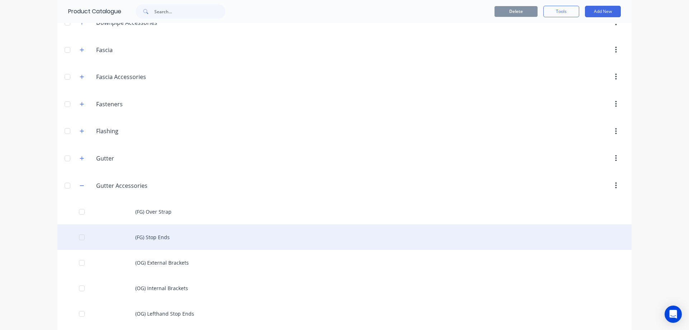
click at [180, 234] on div "(FG) Stop Ends" at bounding box center [344, 236] width 575 height 25
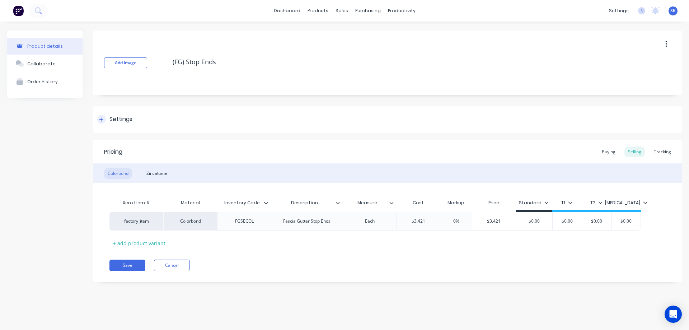
click at [106, 120] on div "Settings" at bounding box center [115, 119] width 36 height 9
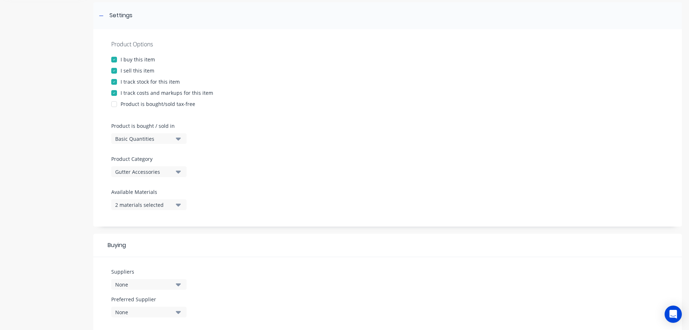
scroll to position [108, 0]
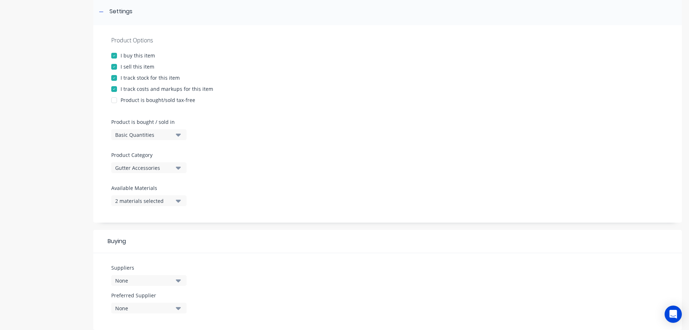
click at [148, 201] on div "2 materials selected" at bounding box center [143, 201] width 57 height 8
click at [235, 177] on div "Product Options I buy this item I sell this item I track stock for this item I …" at bounding box center [387, 124] width 589 height 198
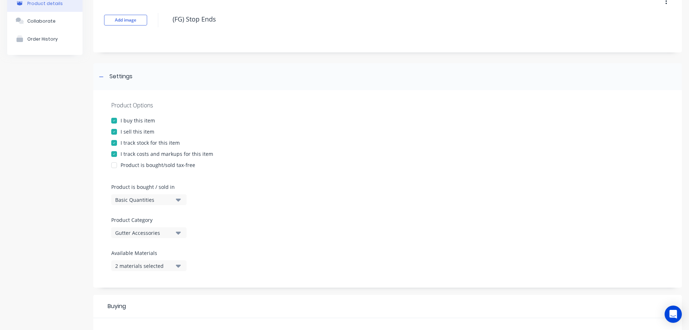
scroll to position [0, 0]
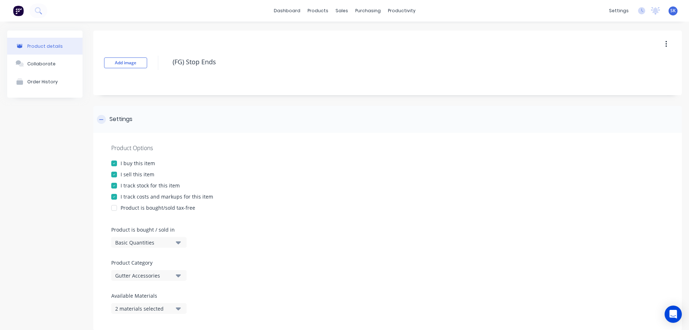
click at [101, 120] on icon at bounding box center [101, 119] width 4 height 0
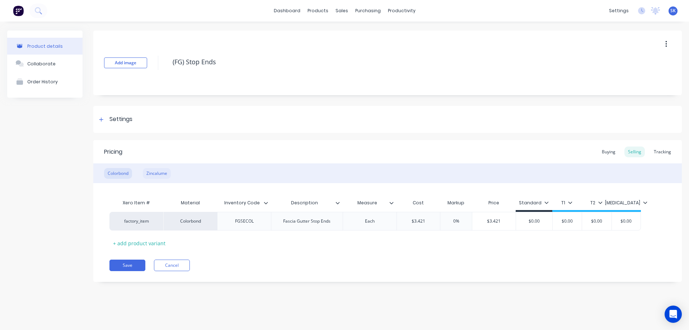
click at [147, 172] on div "Zincalume" at bounding box center [157, 173] width 28 height 11
click at [127, 170] on div "Colorbond" at bounding box center [118, 173] width 28 height 11
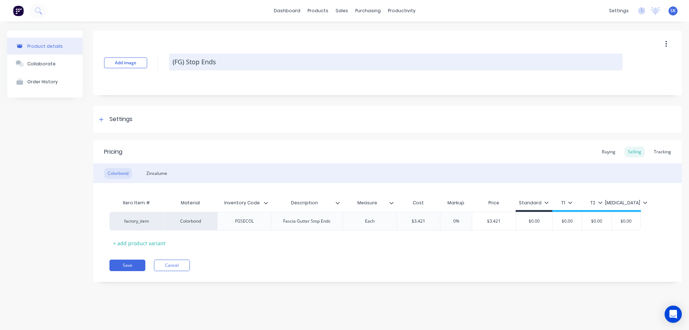
drag, startPoint x: 220, startPoint y: 60, endPoint x: 171, endPoint y: 59, distance: 48.5
click at [171, 59] on textarea "(FG) Stop Ends" at bounding box center [396, 62] width 454 height 17
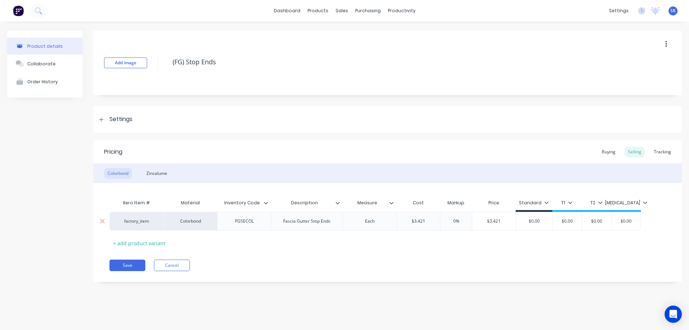
click at [334, 223] on div "Fascia Gutter Stop Ends" at bounding box center [307, 221] width 59 height 9
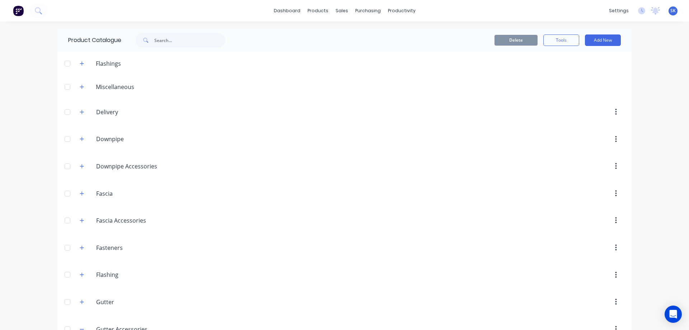
scroll to position [180, 0]
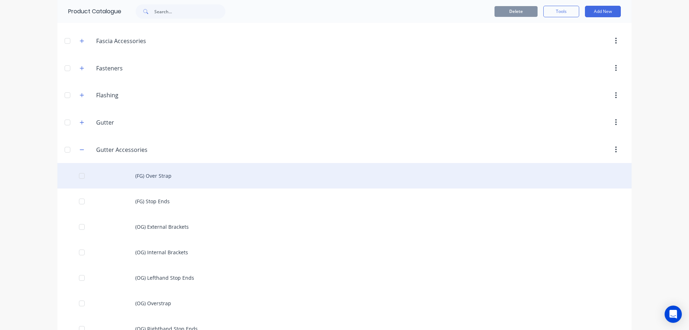
click at [185, 178] on div "(FG) Over Strap" at bounding box center [344, 175] width 575 height 25
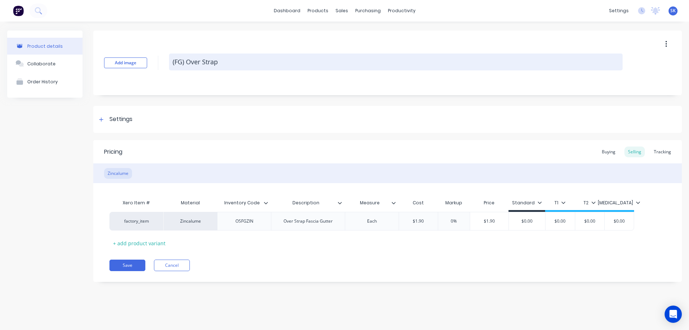
drag, startPoint x: 220, startPoint y: 60, endPoint x: 171, endPoint y: 61, distance: 49.2
click at [171, 61] on textarea "(FG) Over Strap" at bounding box center [396, 62] width 454 height 17
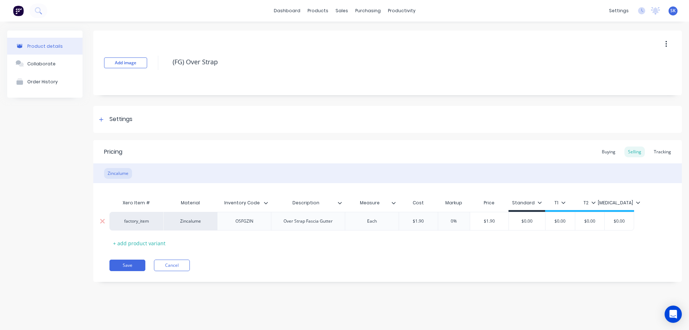
click at [257, 220] on div "OSFGZIN" at bounding box center [245, 221] width 36 height 9
drag, startPoint x: 257, startPoint y: 220, endPoint x: 237, endPoint y: 220, distance: 20.1
click at [237, 220] on div "OSFGZIN" at bounding box center [245, 221] width 36 height 9
copy div "OSFGZIN"
click at [342, 223] on div "Over Strap Fascia Gutter" at bounding box center [308, 221] width 74 height 19
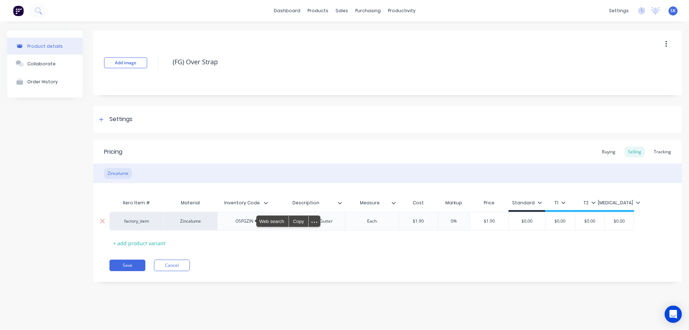
click at [338, 223] on div "Over Strap Fascia Gutter" at bounding box center [308, 221] width 61 height 9
drag, startPoint x: 338, startPoint y: 223, endPoint x: 279, endPoint y: 223, distance: 58.9
click at [279, 223] on div "Over Strap Fascia Gutter" at bounding box center [308, 221] width 61 height 9
copy div "Over Strap Fascia Gutter"
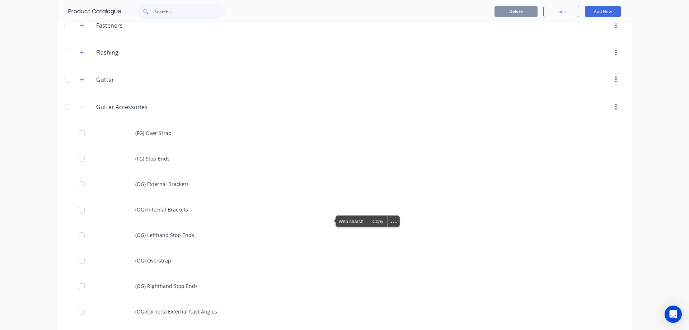
scroll to position [287, 0]
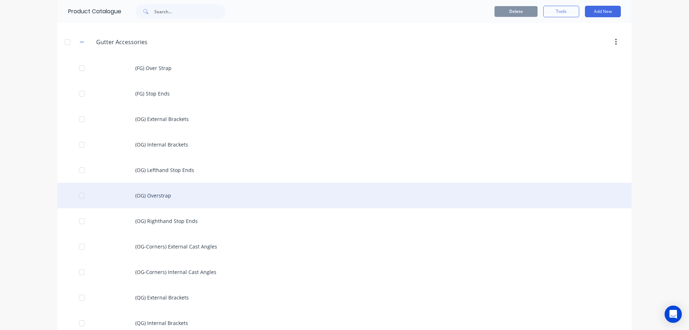
click at [197, 202] on div "(OG) Overstrap" at bounding box center [344, 195] width 575 height 25
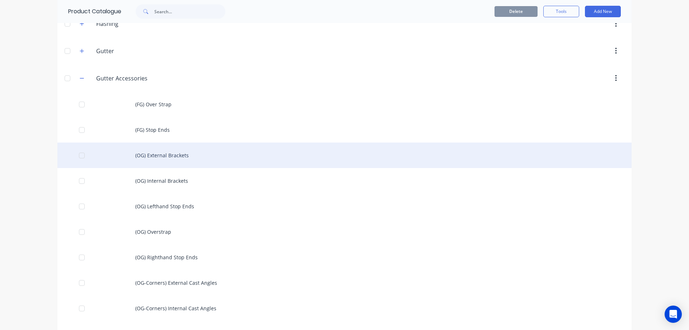
scroll to position [251, 0]
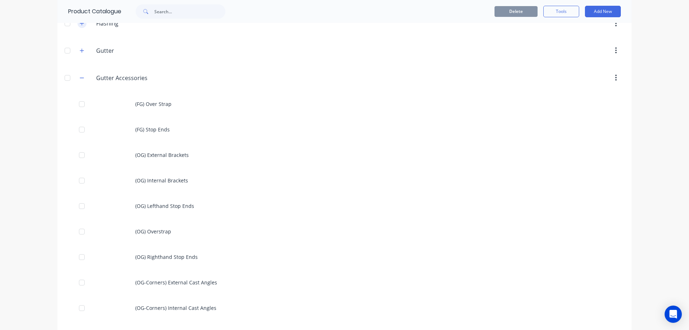
drag, startPoint x: 81, startPoint y: 76, endPoint x: 80, endPoint y: 68, distance: 8.7
click at [81, 76] on icon "button" at bounding box center [82, 77] width 4 height 5
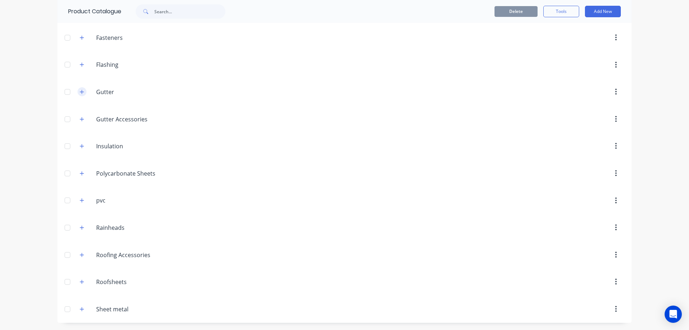
click at [80, 93] on icon "button" at bounding box center [82, 91] width 4 height 5
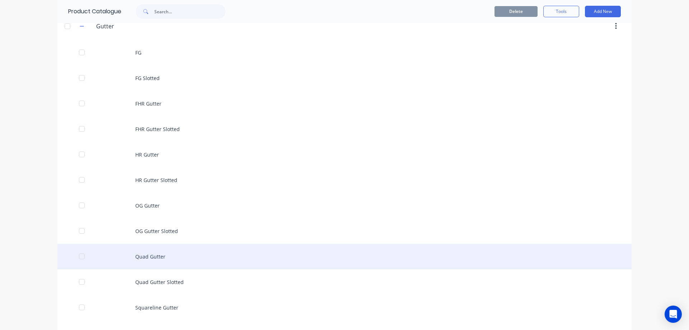
scroll to position [246, 0]
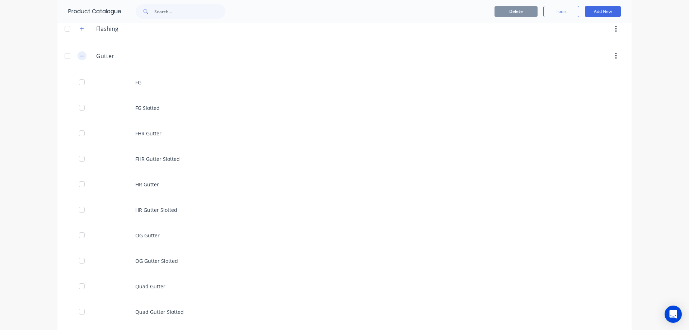
click at [81, 57] on icon "button" at bounding box center [82, 56] width 4 height 5
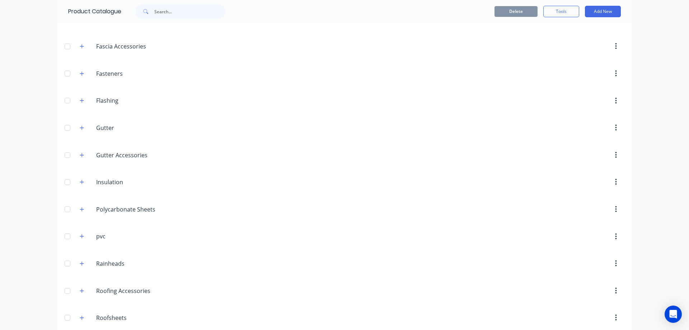
scroll to position [138, 0]
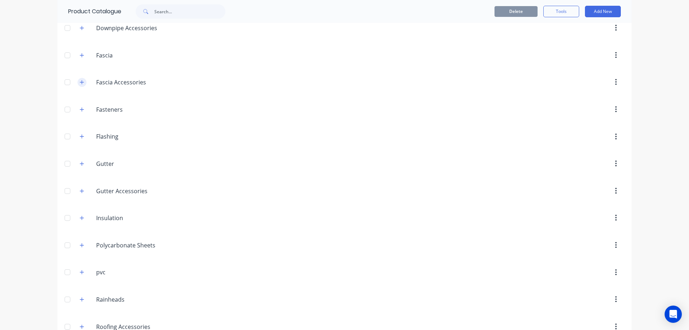
click at [79, 85] on button "button" at bounding box center [82, 82] width 9 height 9
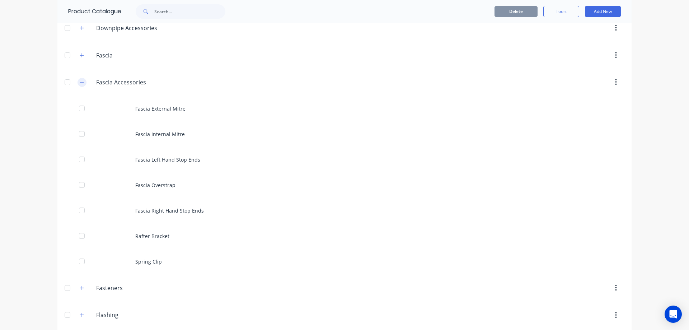
click at [81, 83] on icon "button" at bounding box center [82, 82] width 4 height 5
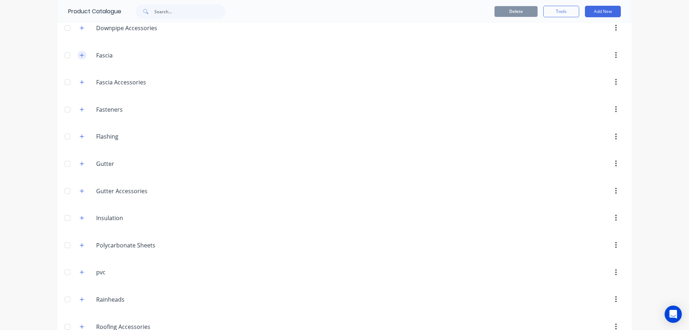
click at [80, 57] on icon "button" at bounding box center [82, 55] width 4 height 5
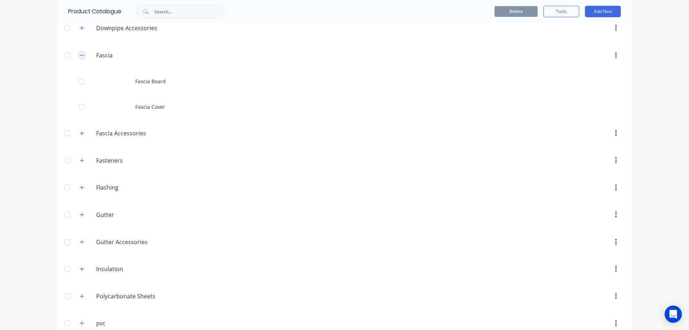
click at [80, 56] on icon "button" at bounding box center [82, 55] width 4 height 5
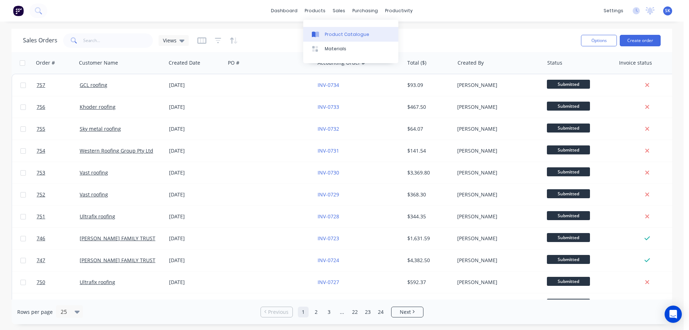
click at [330, 31] on div "Product Catalogue" at bounding box center [347, 34] width 45 height 6
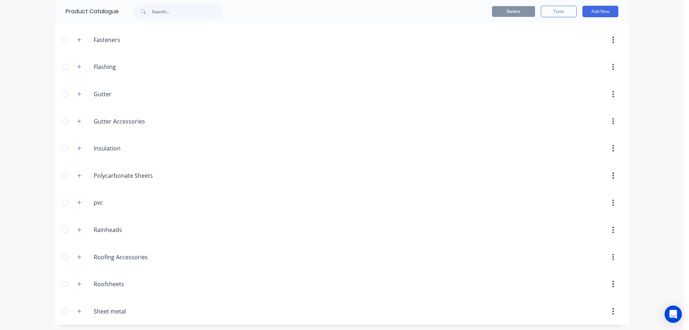
scroll to position [210, 0]
click at [80, 120] on button "button" at bounding box center [79, 119] width 9 height 9
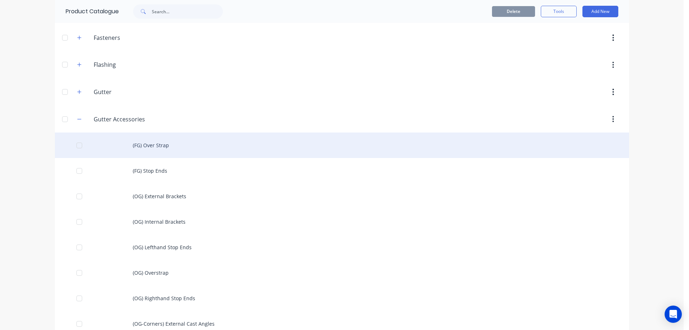
click at [119, 143] on div "(FG) Over Strap" at bounding box center [342, 145] width 575 height 25
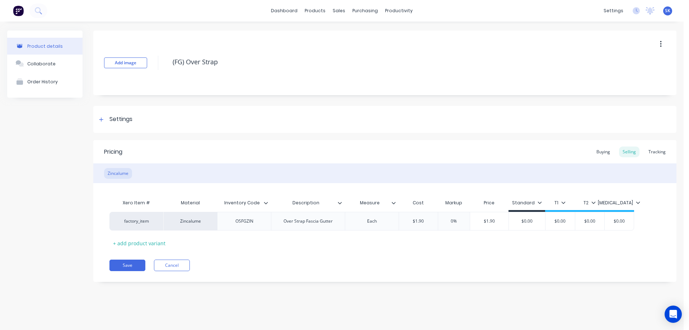
click at [19, 11] on img at bounding box center [18, 10] width 11 height 11
